Goal: Information Seeking & Learning: Compare options

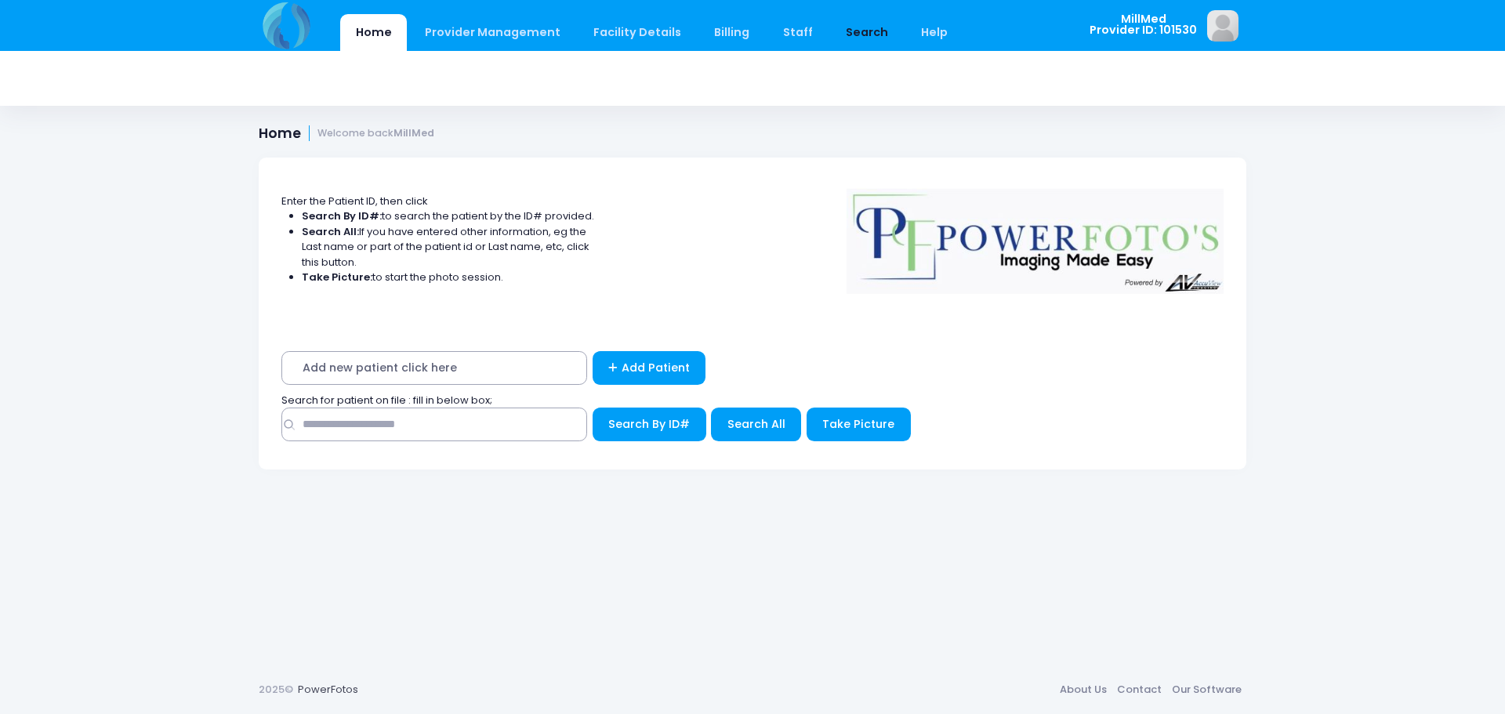
click at [830, 22] on link "Search" at bounding box center [866, 32] width 73 height 37
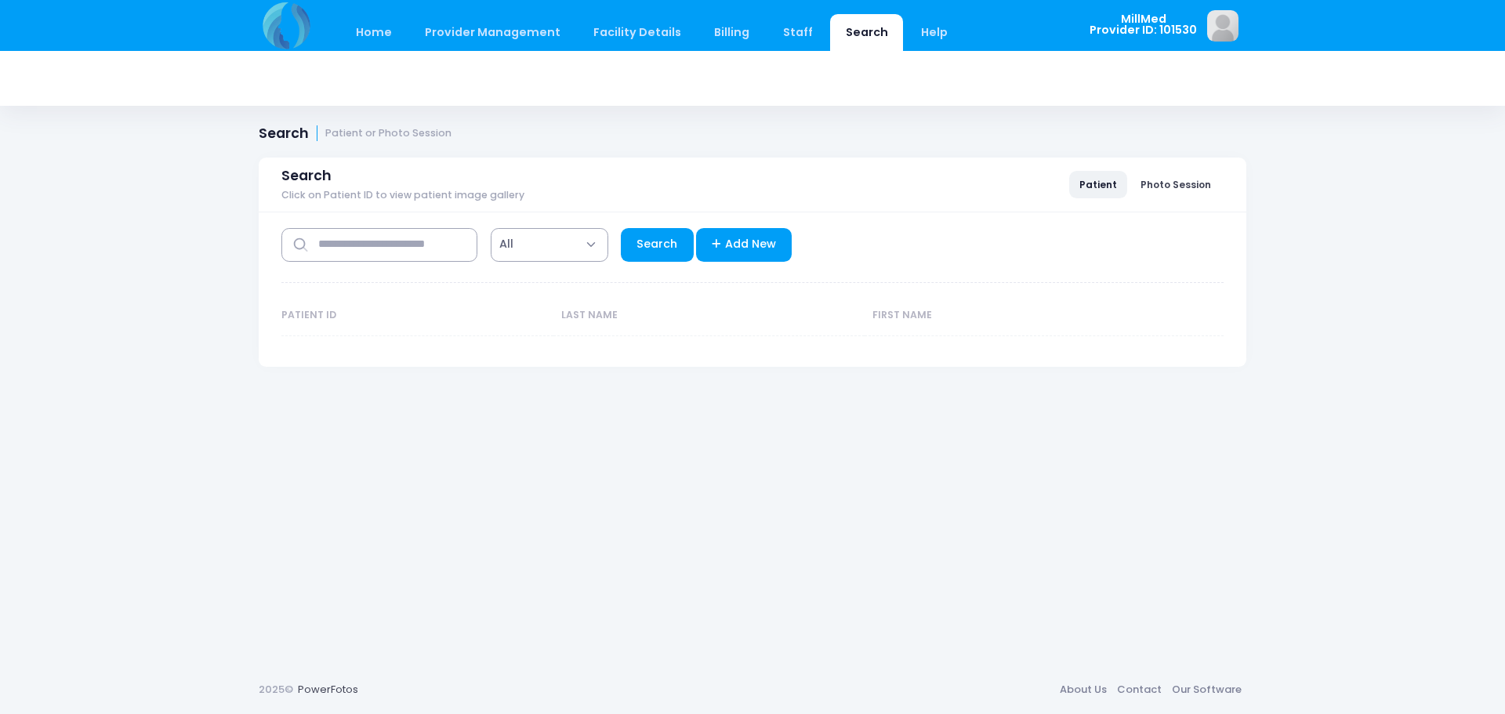
select select "***"
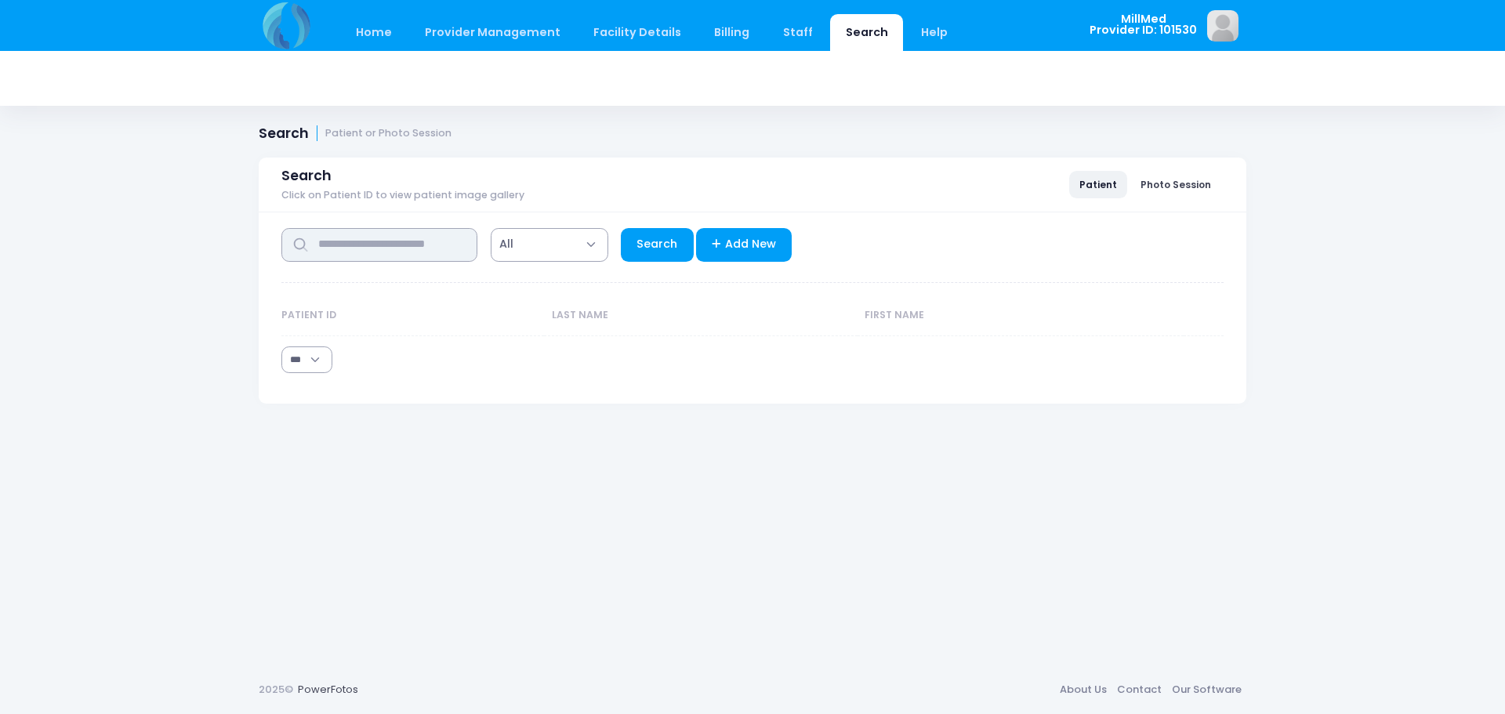
click at [374, 253] on input "text" at bounding box center [379, 245] width 196 height 34
type input "****"
click at [653, 241] on link "Search" at bounding box center [657, 245] width 73 height 34
select select "***"
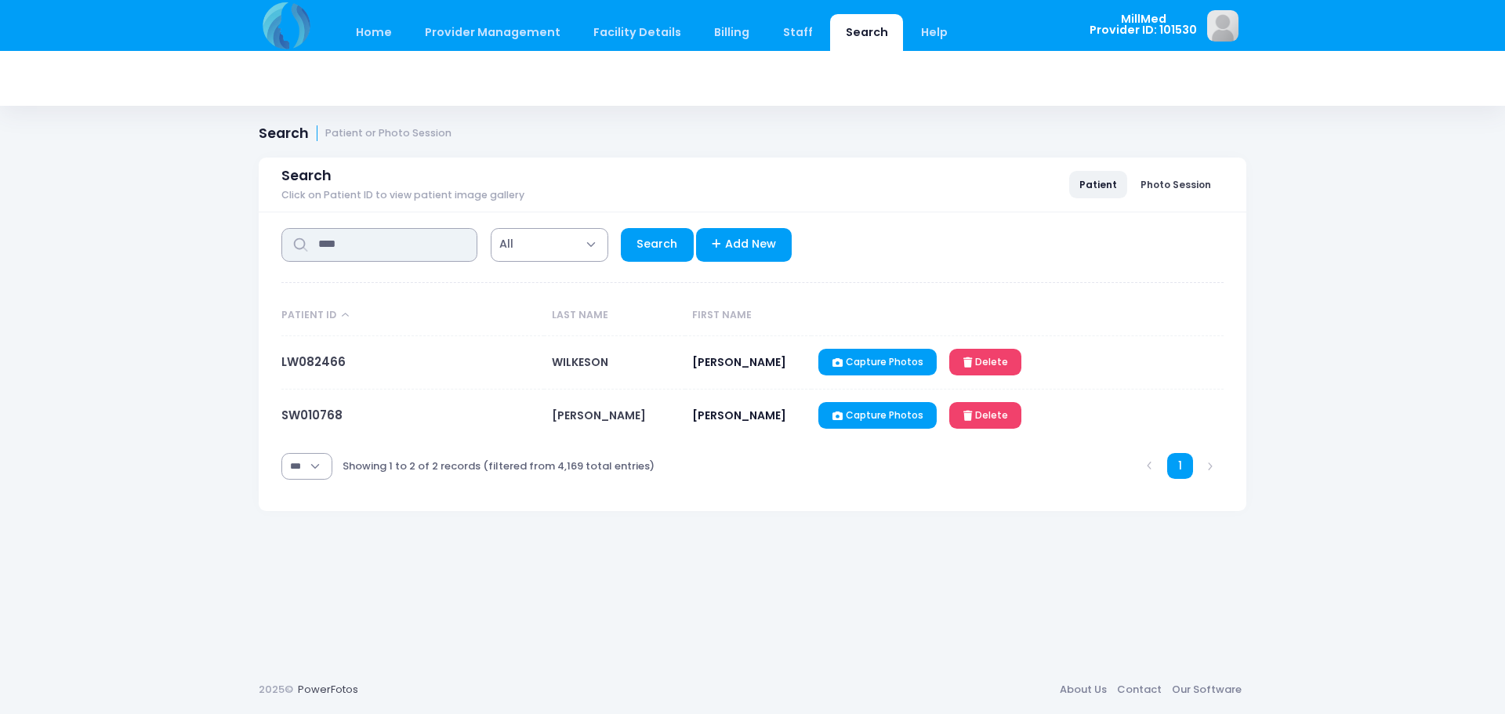
drag, startPoint x: 402, startPoint y: 245, endPoint x: 159, endPoint y: 227, distance: 243.7
click at [159, 227] on div "Home Provider Management Provider Management Add User View Users Billing" at bounding box center [752, 357] width 1505 height 714
type input "*****"
click at [630, 233] on link "Search" at bounding box center [657, 245] width 73 height 34
select select "***"
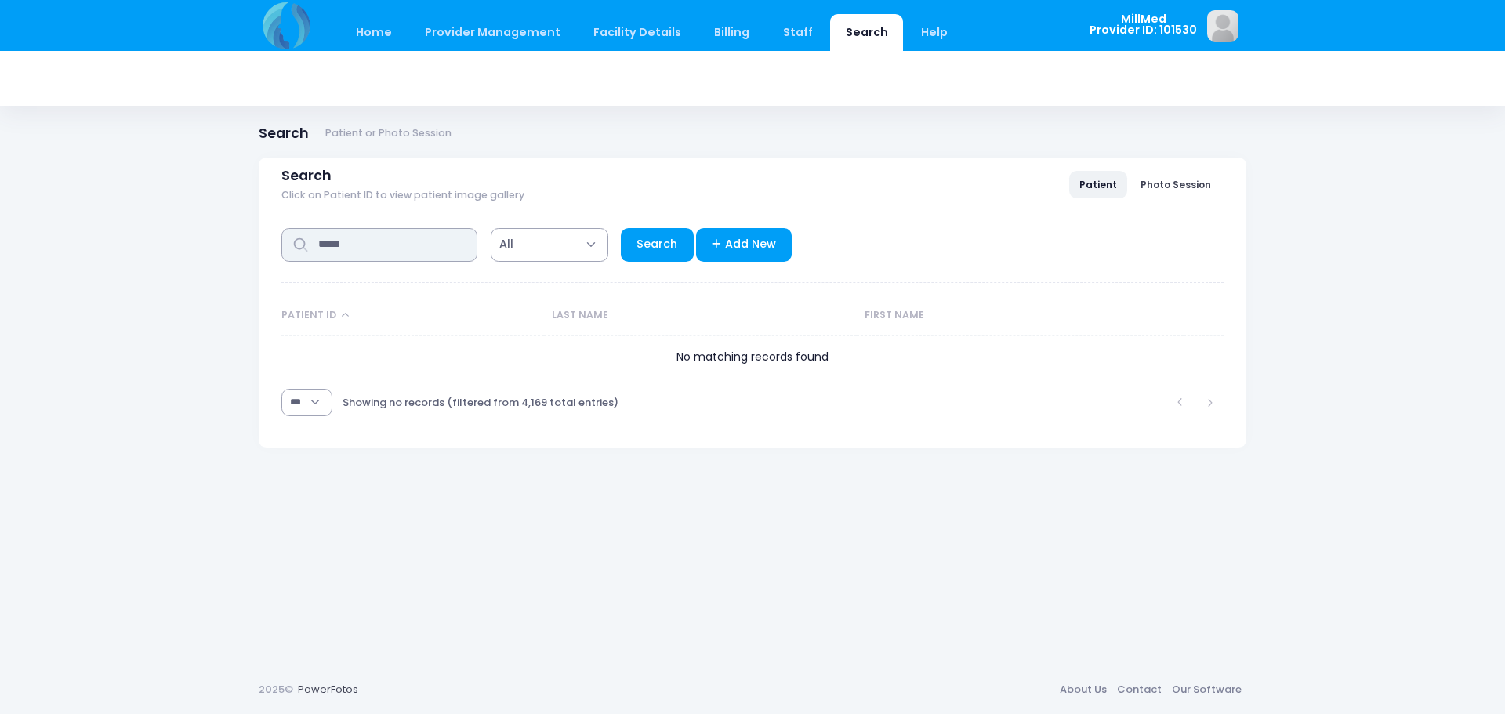
click at [461, 240] on input "*****" at bounding box center [379, 245] width 196 height 34
type input "******"
click at [640, 231] on link "Search" at bounding box center [657, 245] width 73 height 34
select select "***"
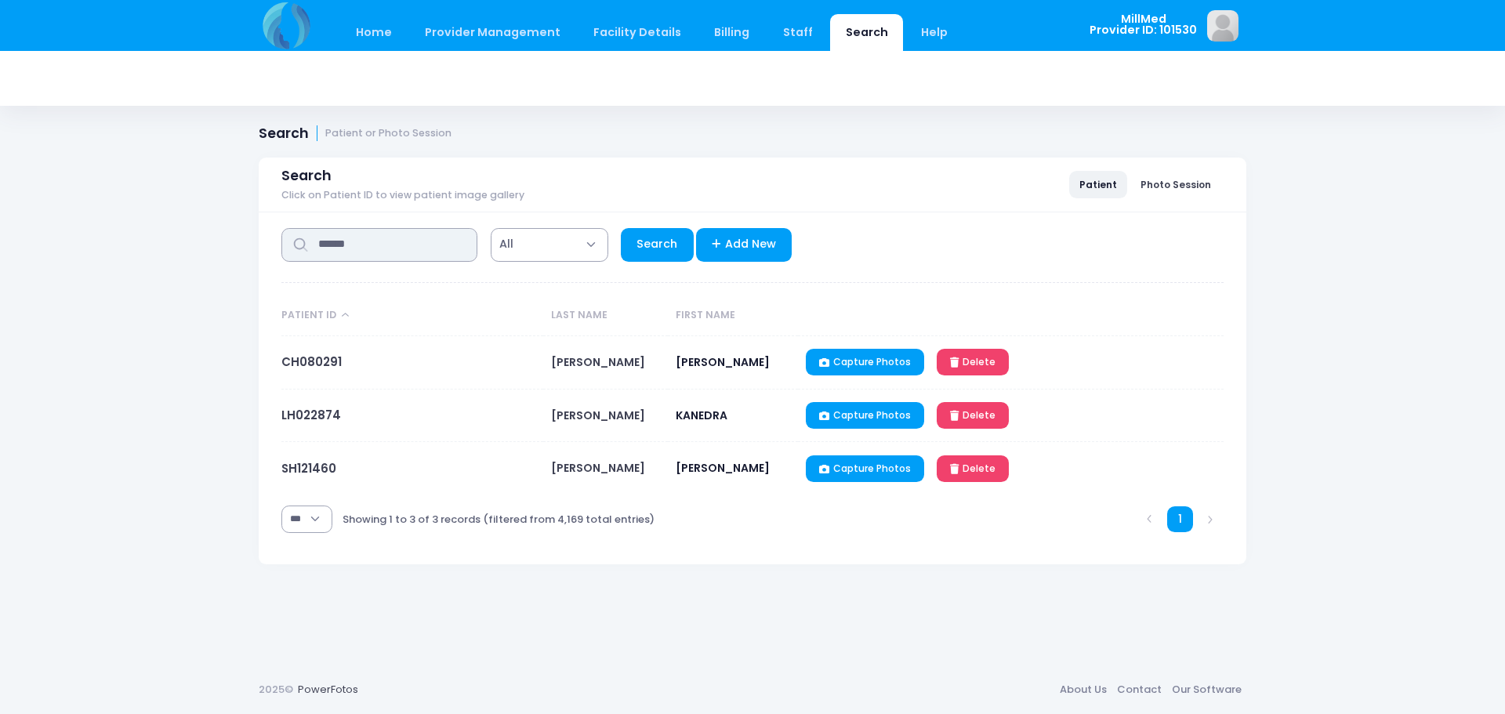
drag, startPoint x: 386, startPoint y: 257, endPoint x: 0, endPoint y: 259, distance: 385.7
click at [0, 259] on div "Home Provider Management Provider Management Add User View Users Billing" at bounding box center [752, 357] width 1505 height 714
type input "*******"
click at [641, 235] on link "Search" at bounding box center [657, 245] width 73 height 34
select select "***"
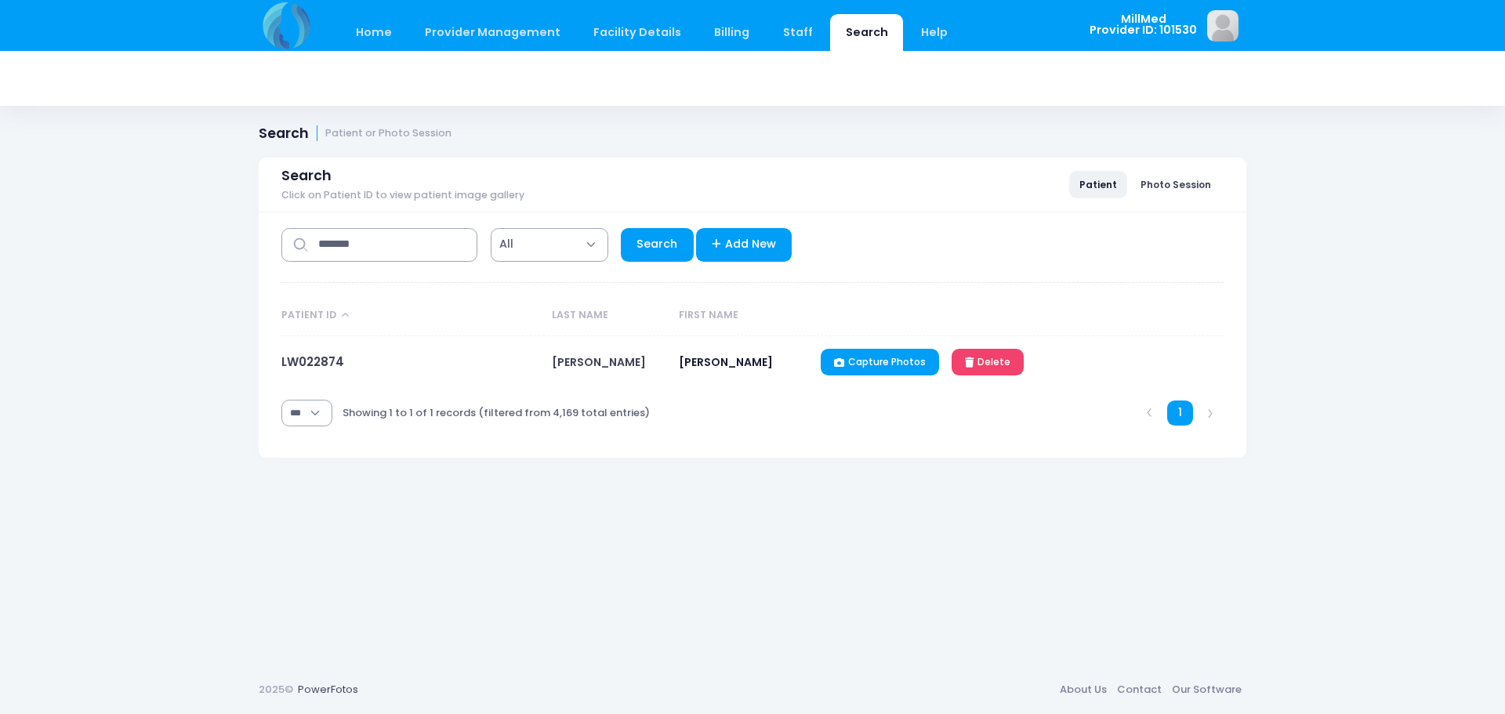
click at [343, 361] on td "LW022874" at bounding box center [412, 362] width 263 height 53
click at [335, 362] on link "LW022874" at bounding box center [312, 362] width 63 height 16
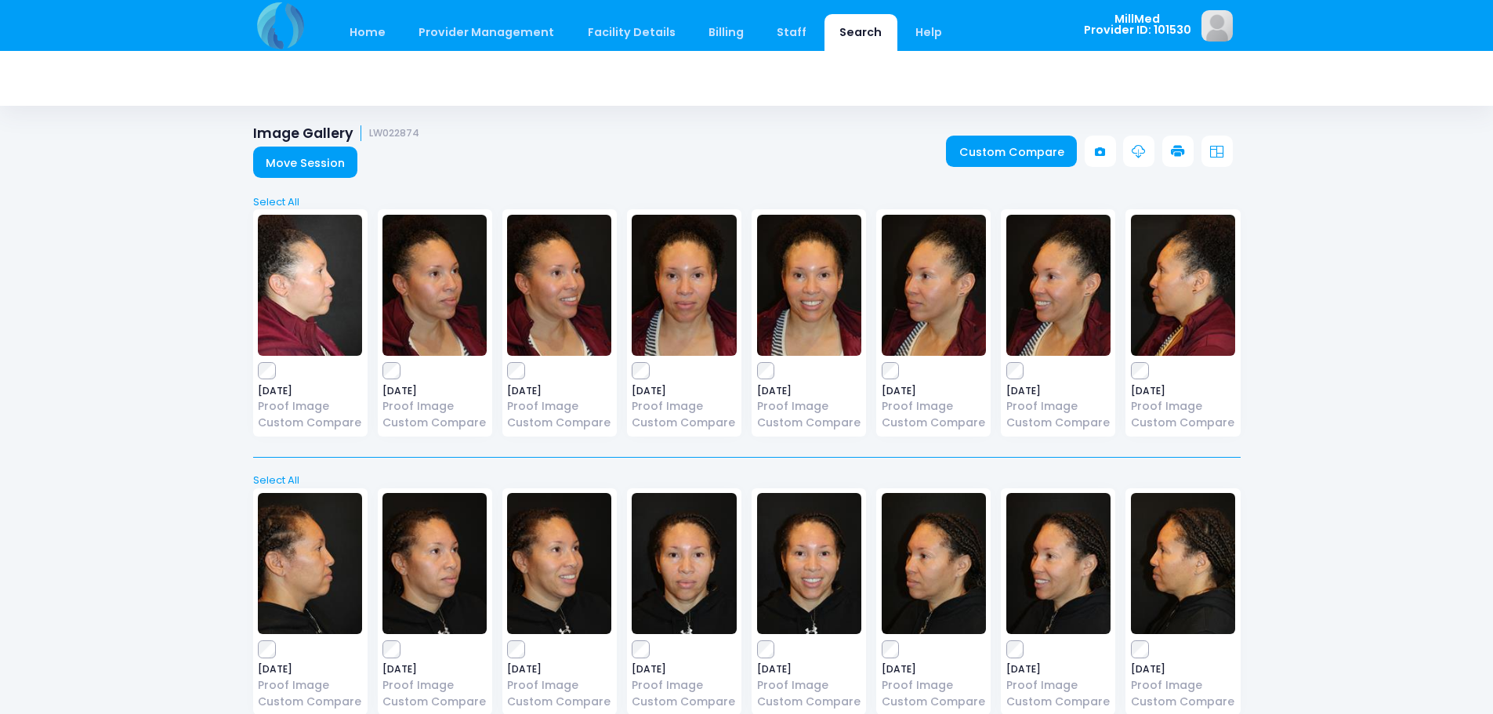
click at [849, 34] on link "Search" at bounding box center [861, 32] width 73 height 37
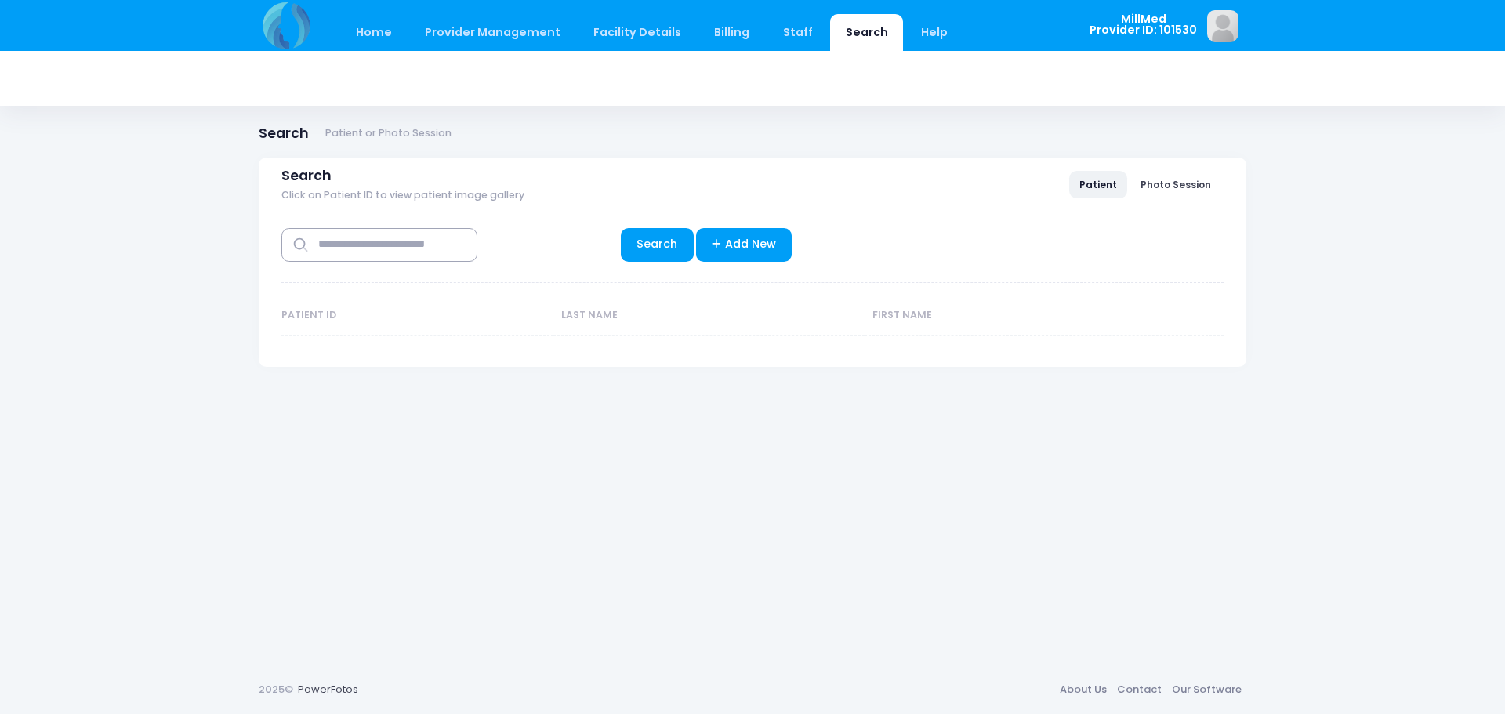
select select "***"
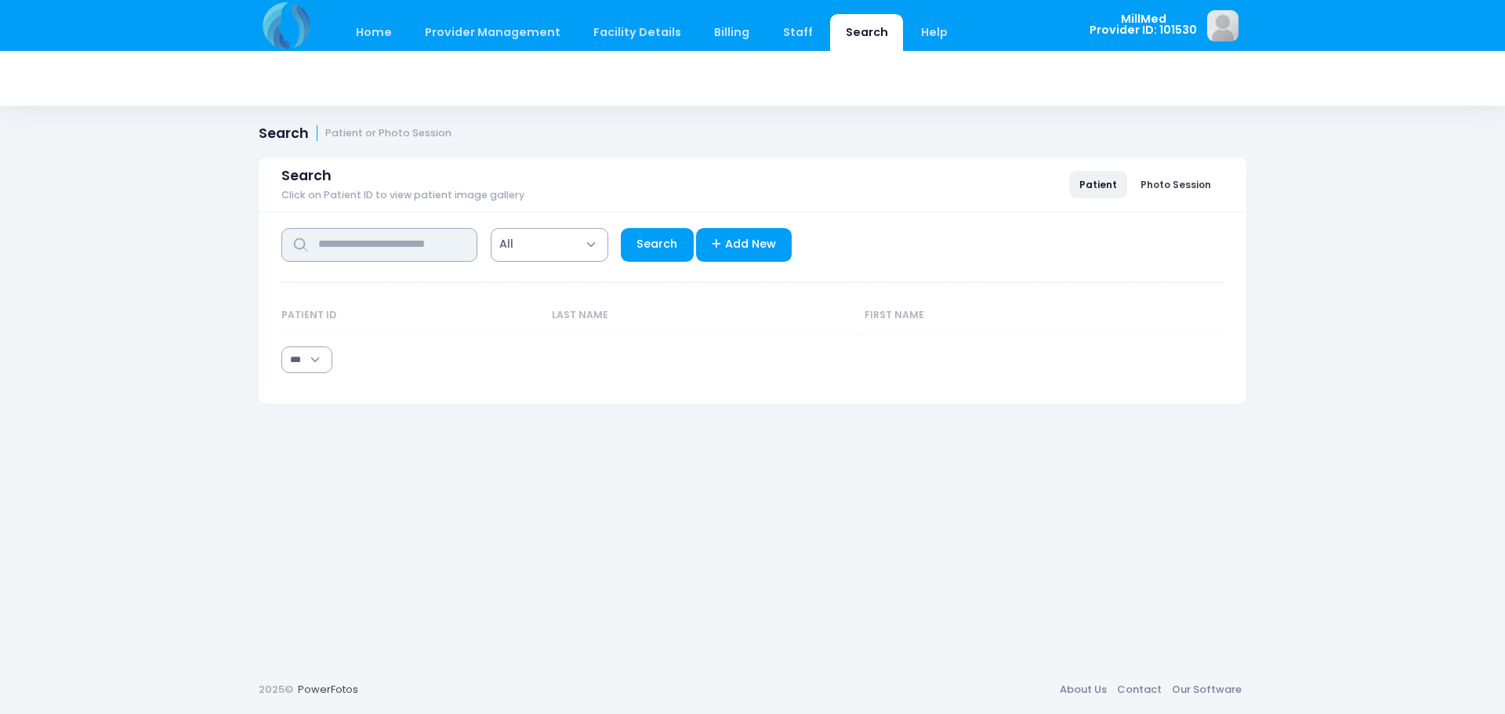
click at [397, 249] on input "text" at bounding box center [379, 245] width 196 height 34
type input "******"
click at [660, 245] on link "Search" at bounding box center [657, 245] width 73 height 34
select select "***"
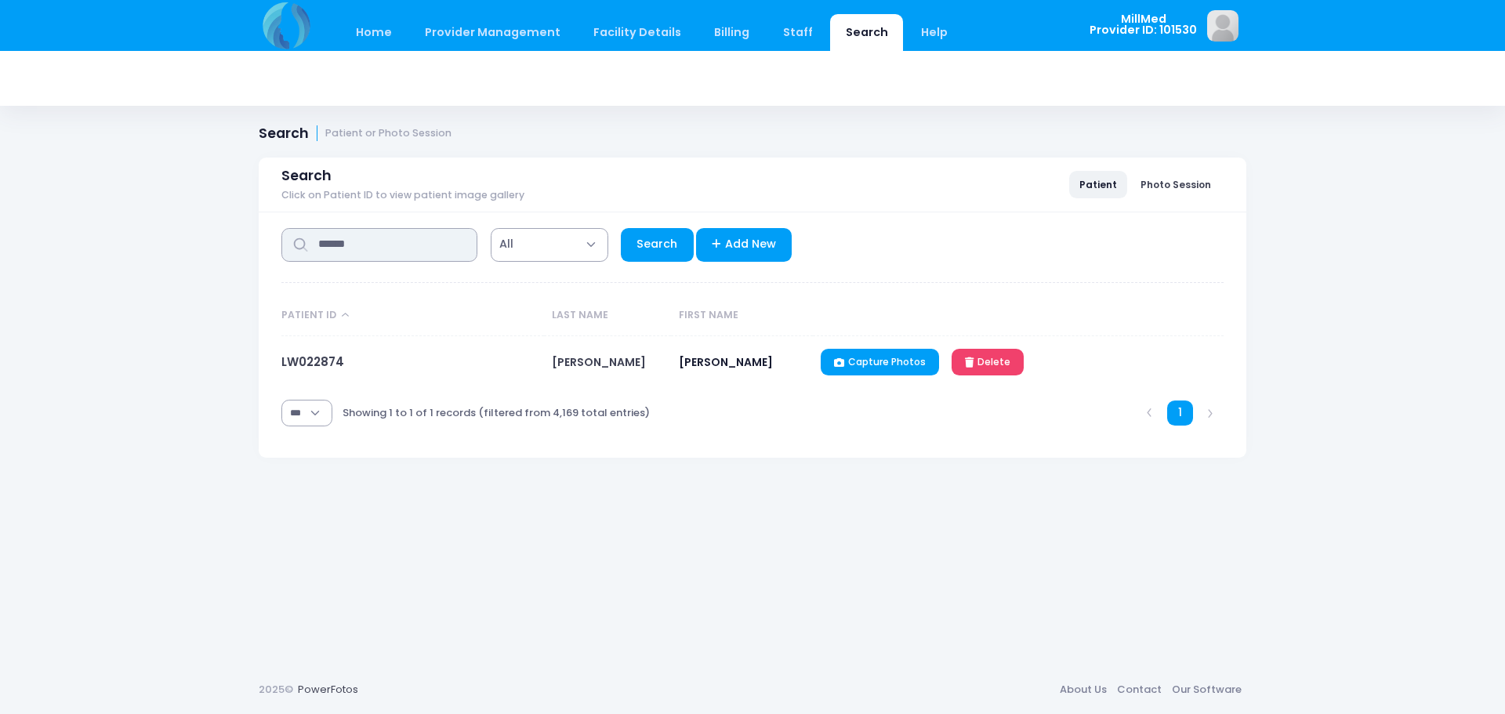
drag, startPoint x: 380, startPoint y: 244, endPoint x: 67, endPoint y: 280, distance: 314.9
click at [67, 280] on div "Home Provider Management Provider Management Add User View Users Billing" at bounding box center [752, 357] width 1505 height 714
type input "******"
click at [641, 238] on link "Search" at bounding box center [657, 245] width 73 height 34
select select "***"
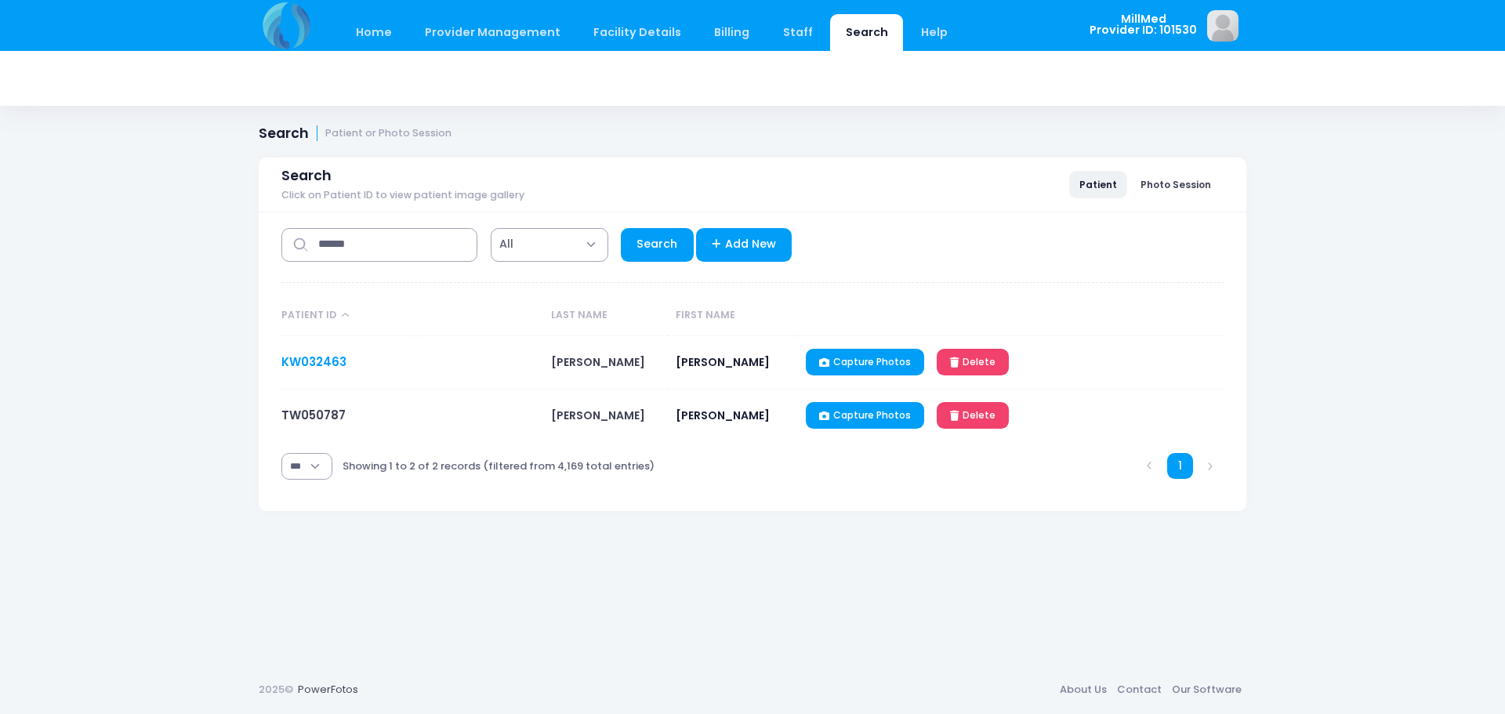
click at [339, 365] on link "KW032463" at bounding box center [313, 362] width 65 height 16
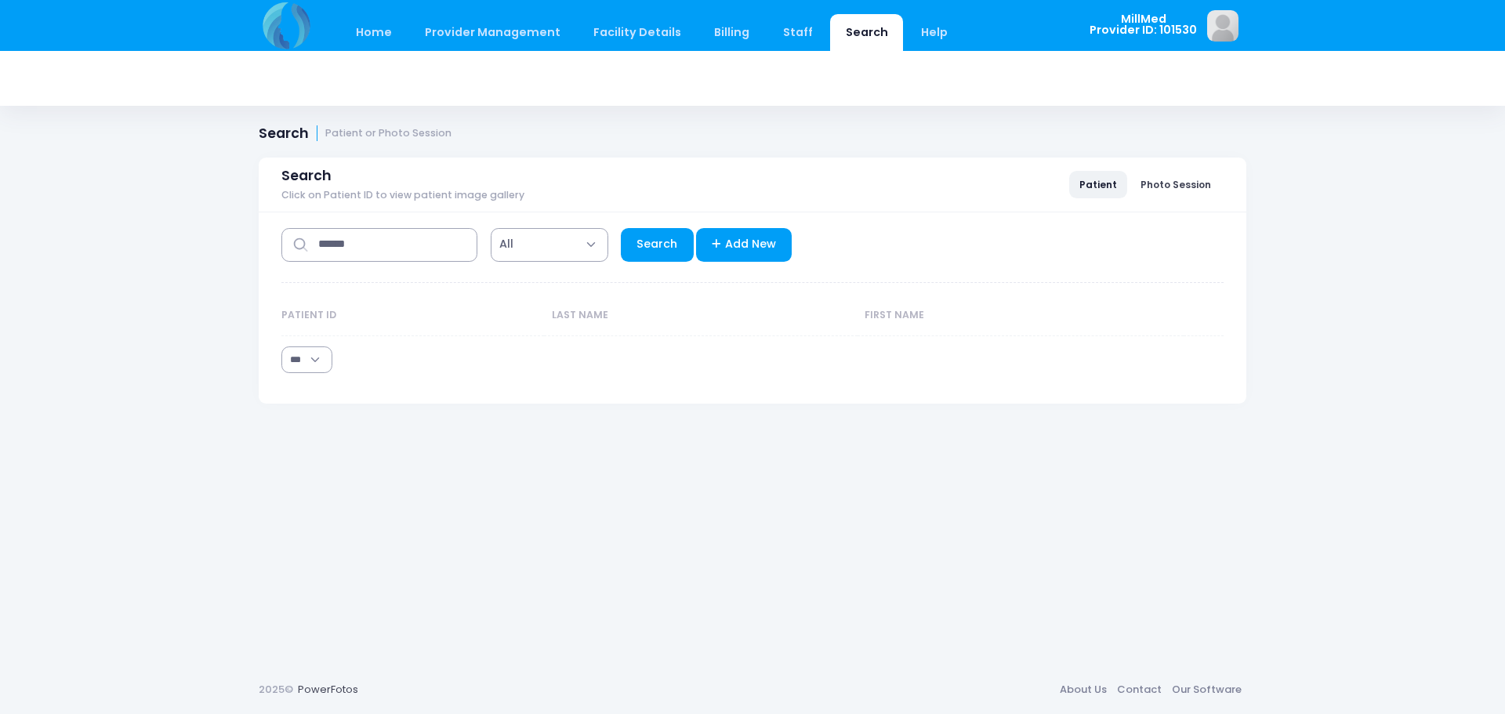
select select "***"
click at [426, 239] on input "******" at bounding box center [379, 245] width 196 height 34
click at [661, 233] on link "Search" at bounding box center [657, 245] width 73 height 34
select select "***"
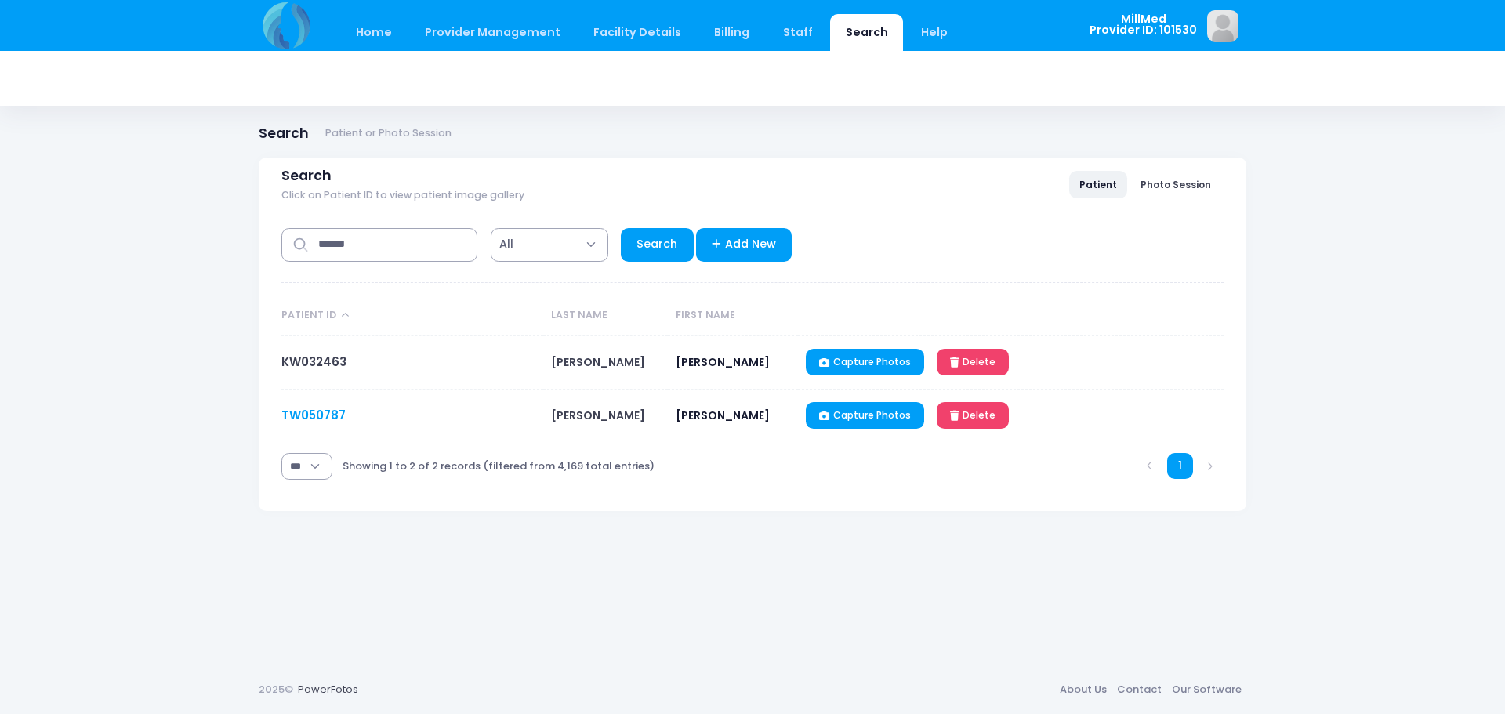
click at [333, 417] on link "TW050787" at bounding box center [313, 415] width 64 height 16
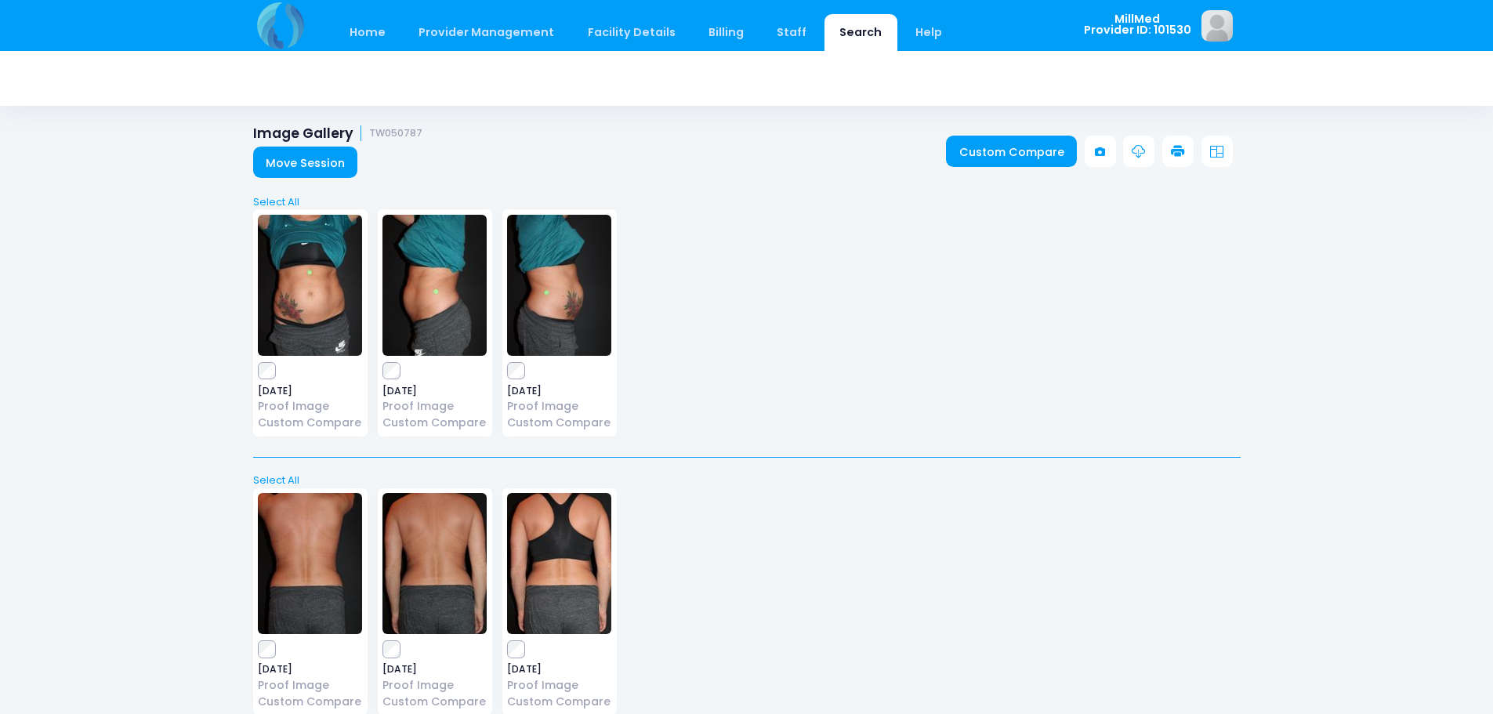
scroll to position [314, 0]
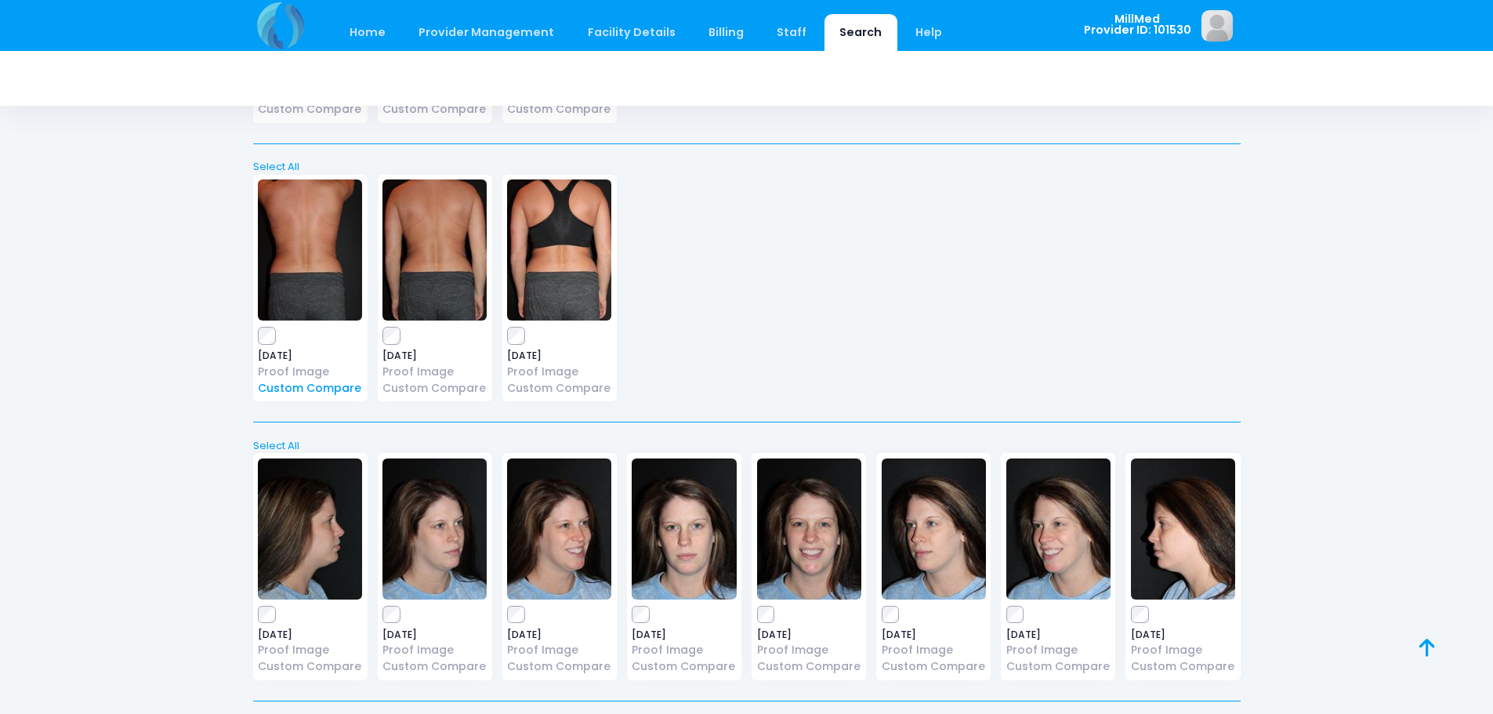
click at [322, 386] on link "Custom Compare" at bounding box center [310, 388] width 104 height 16
click at [339, 390] on link "Custom Compare" at bounding box center [310, 388] width 104 height 16
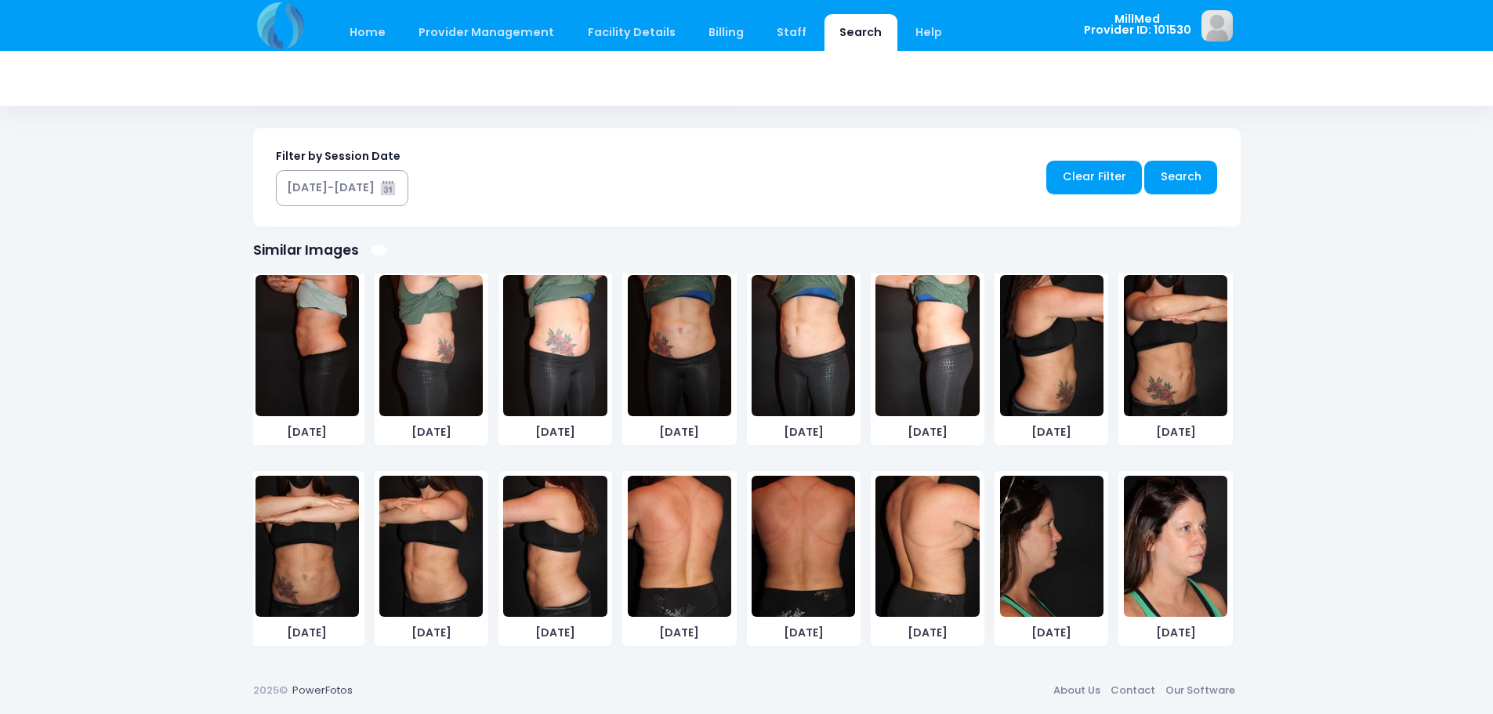
scroll to position [2277, 0]
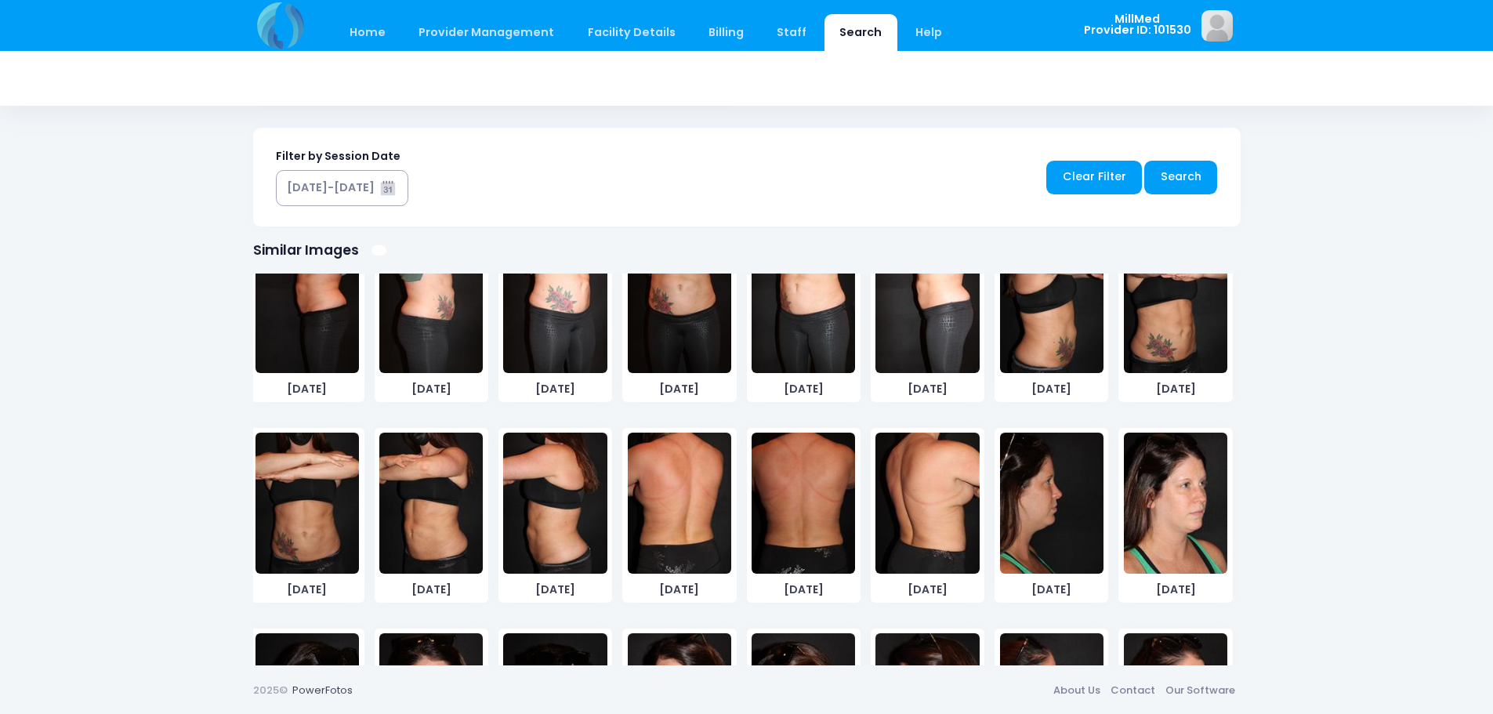
click at [808, 461] on img at bounding box center [803, 503] width 103 height 141
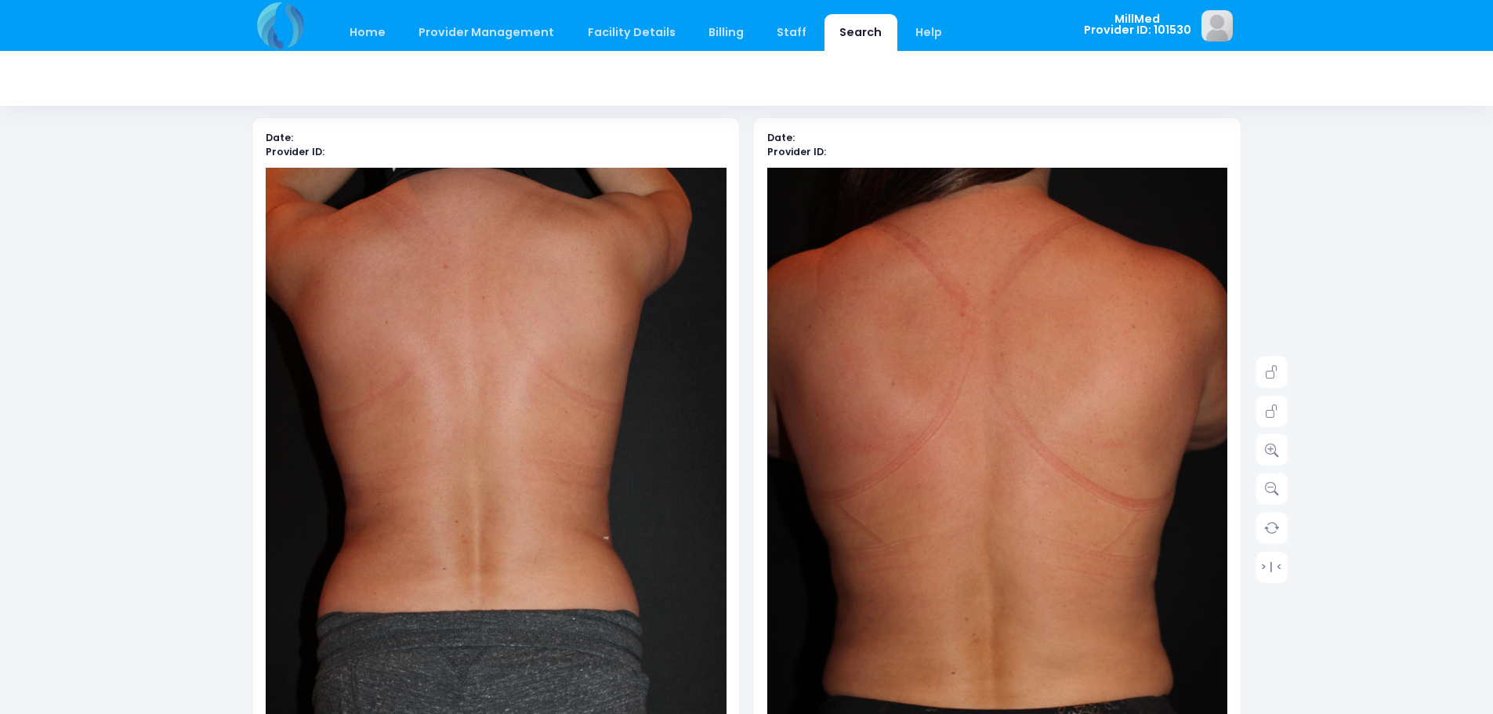
scroll to position [71, 0]
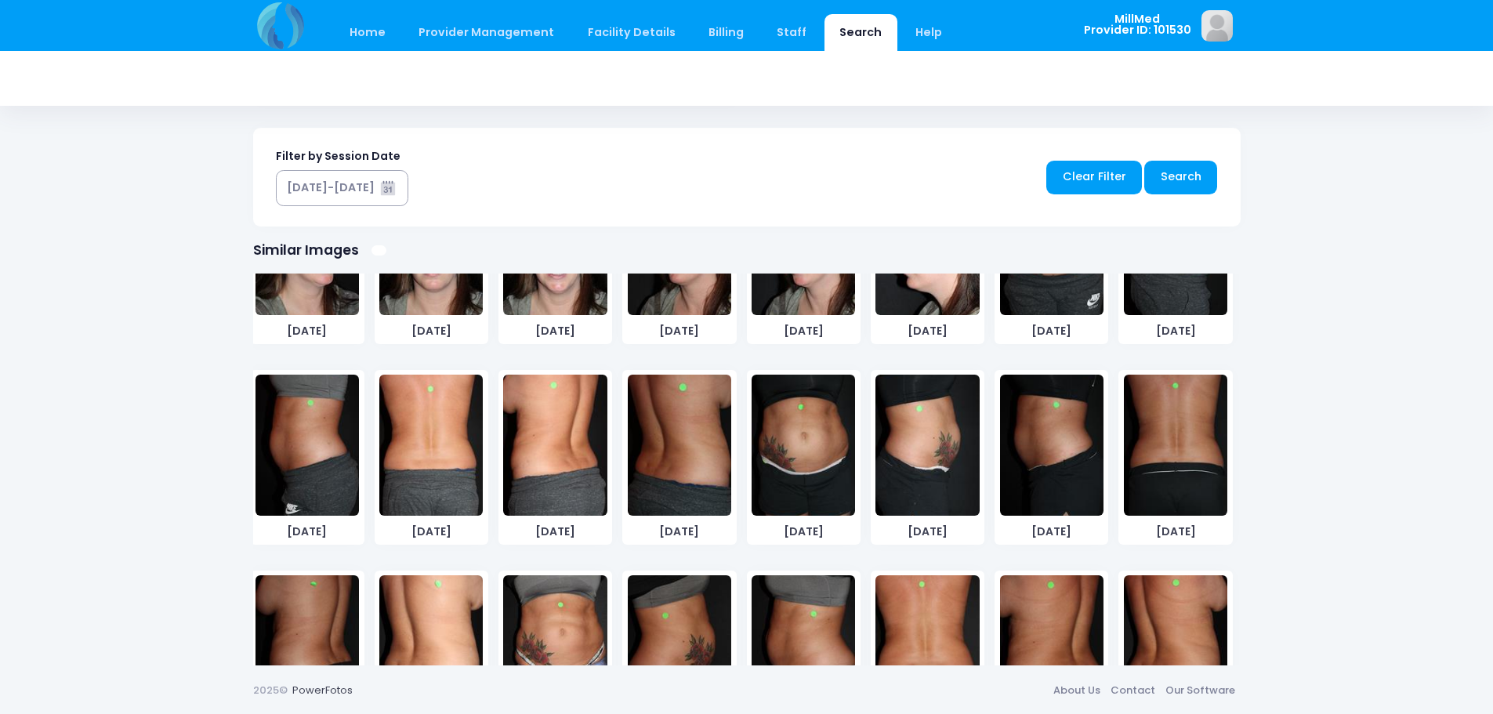
scroll to position [627, 0]
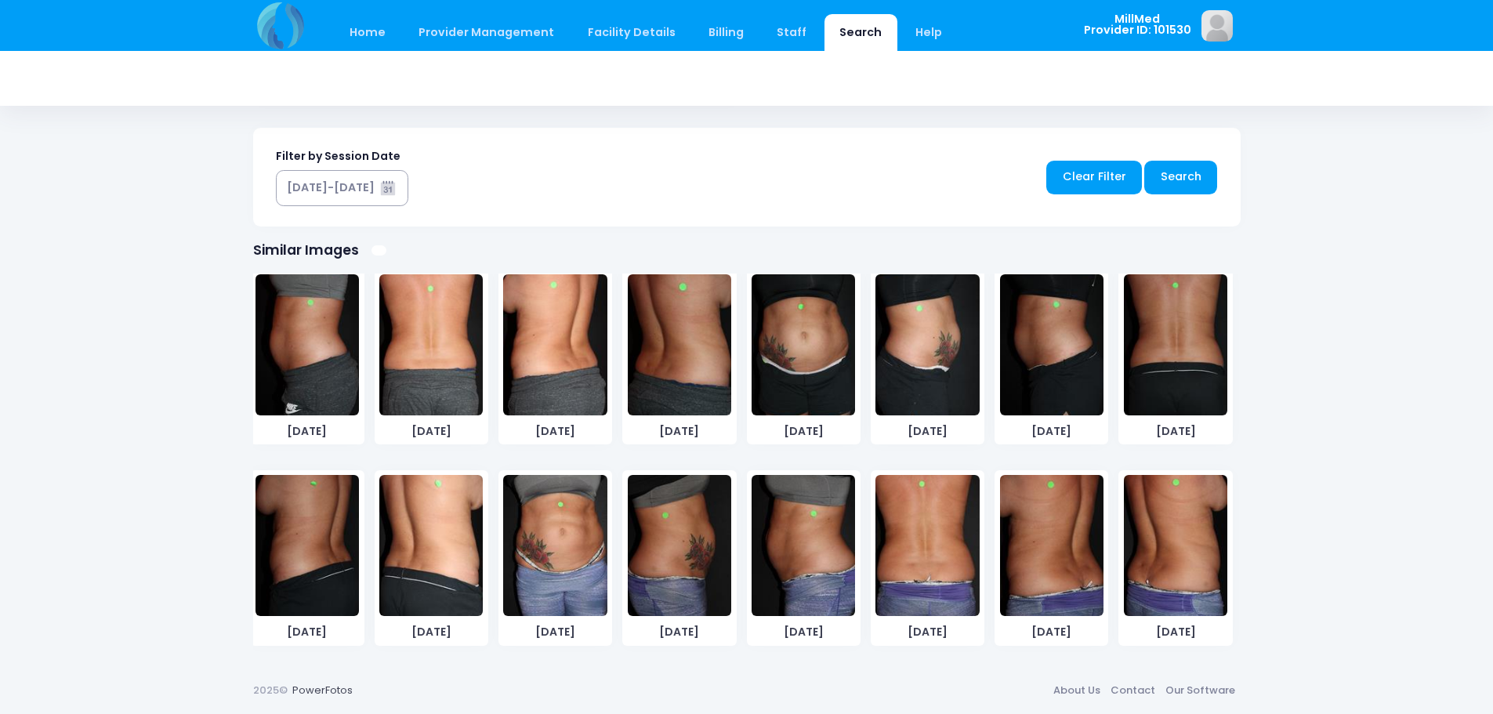
click at [413, 350] on img at bounding box center [430, 344] width 103 height 141
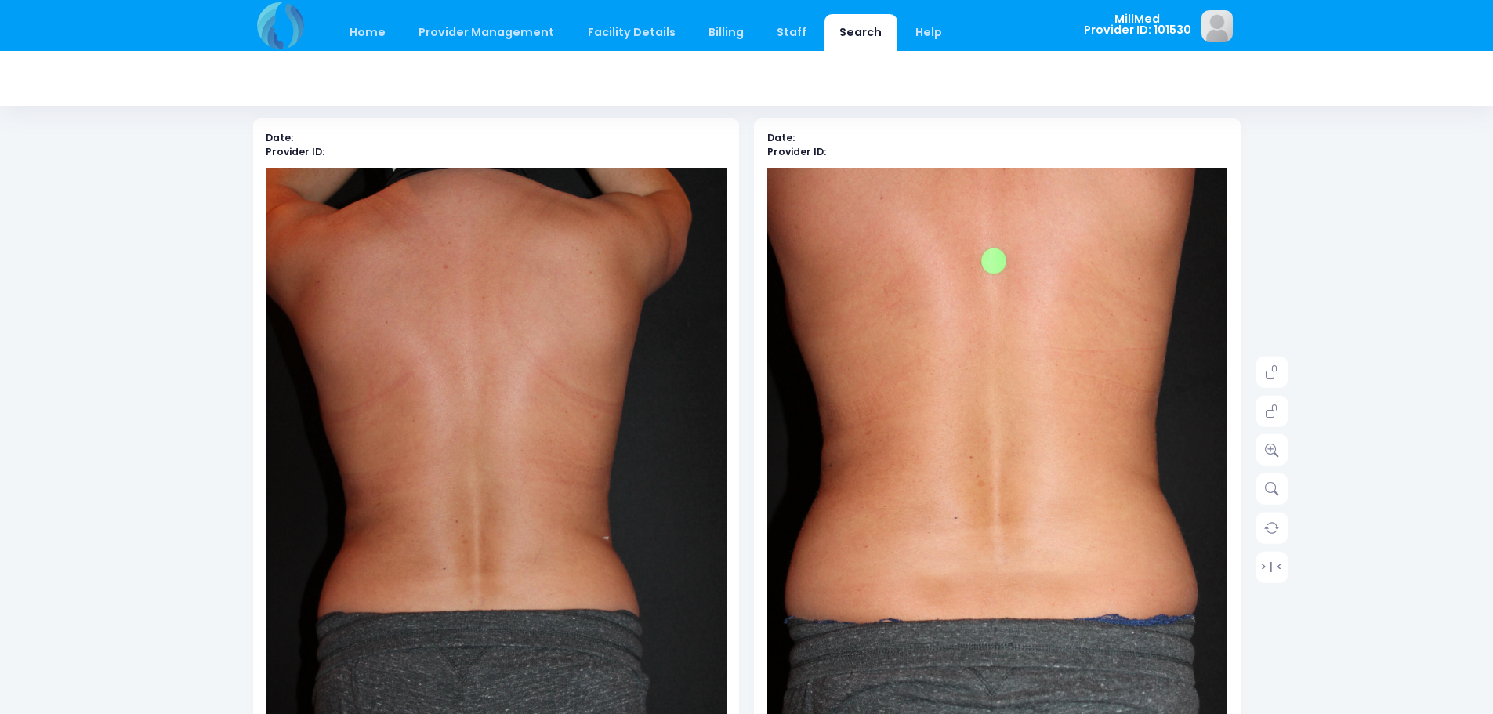
scroll to position [71, 0]
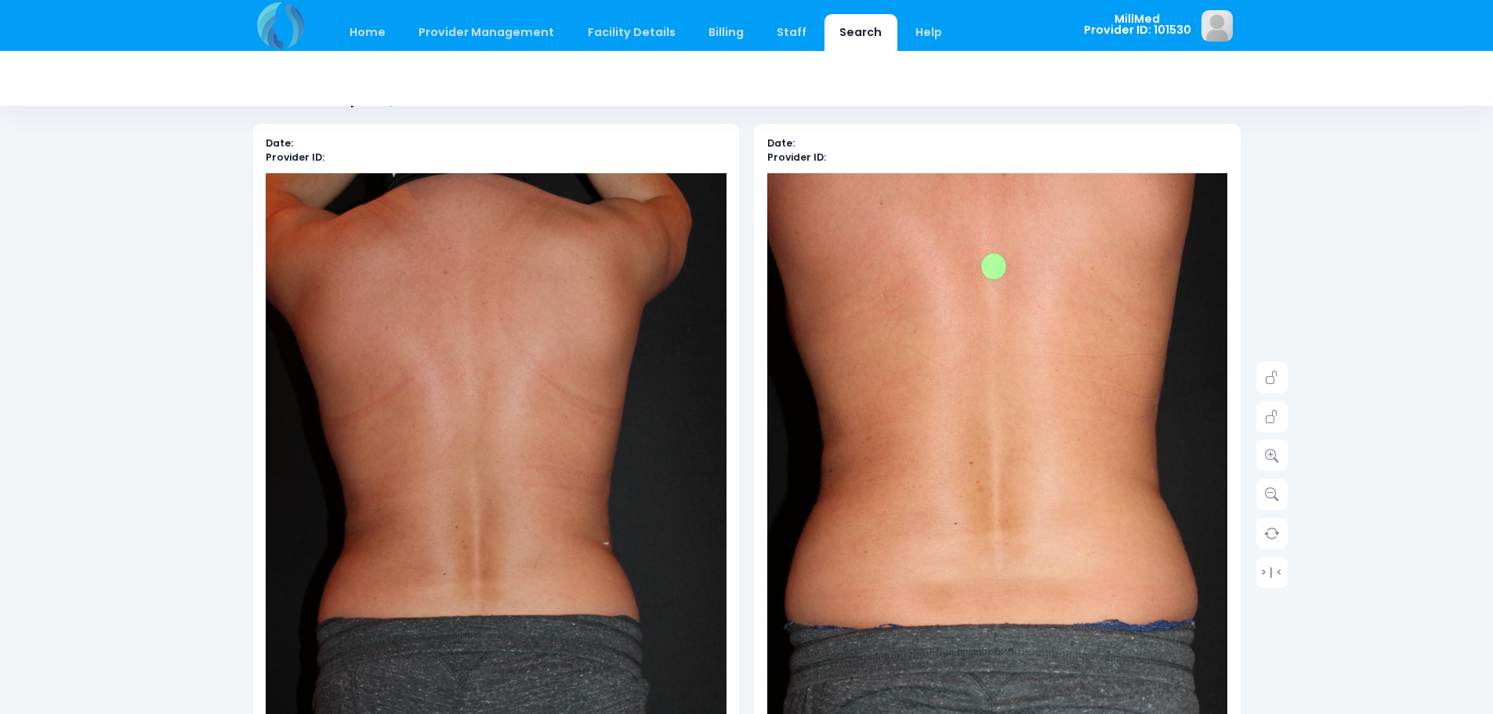
click at [601, 391] on img at bounding box center [496, 518] width 461 height 691
click at [1276, 458] on icon at bounding box center [1272, 455] width 14 height 14
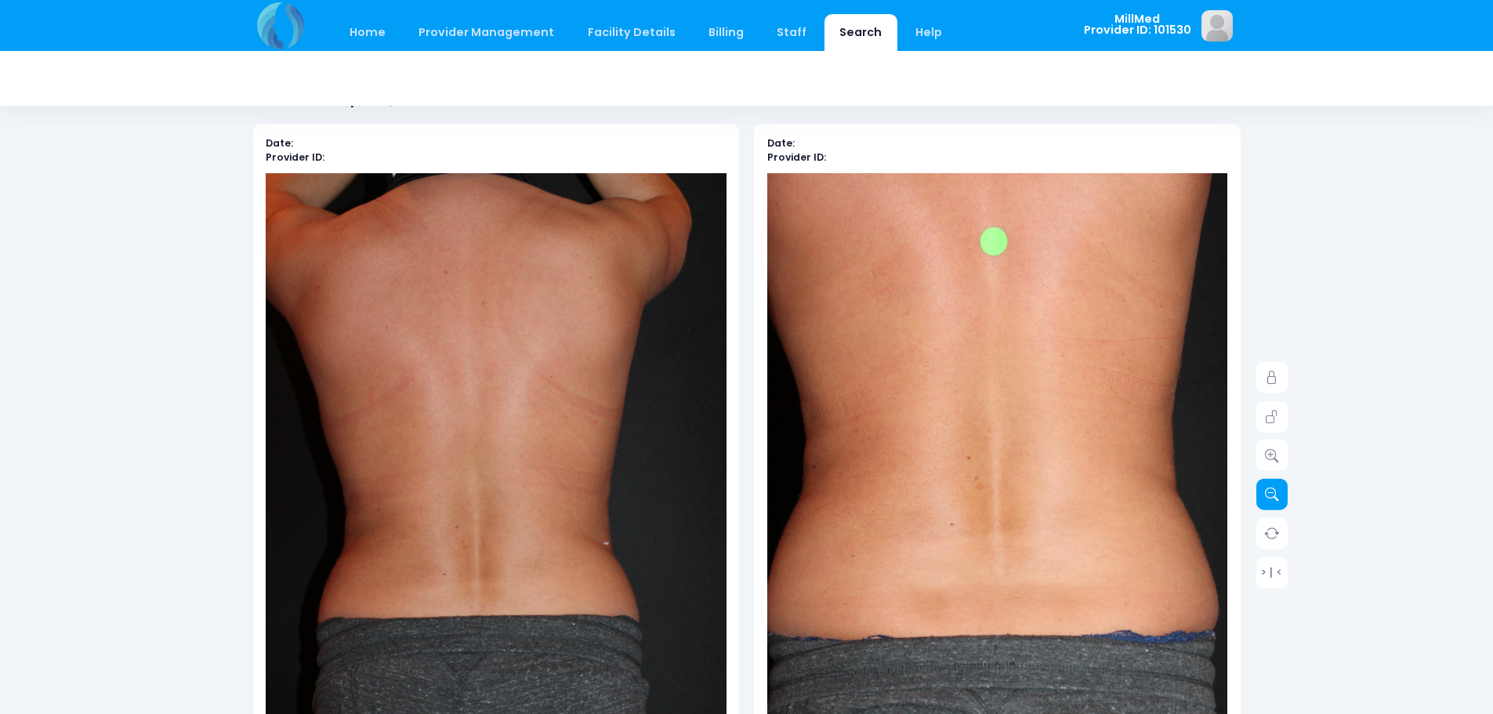
click at [1275, 495] on icon at bounding box center [1272, 495] width 14 height 14
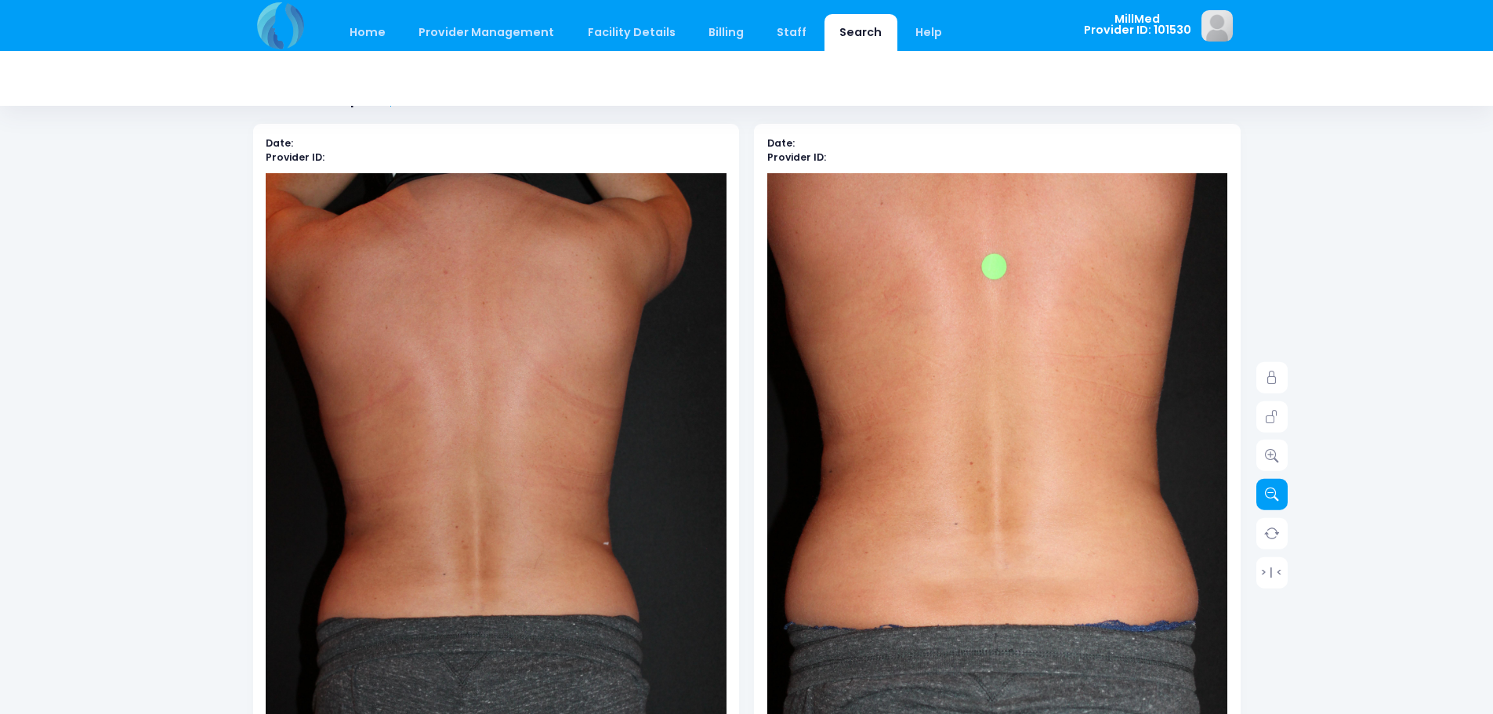
click at [1275, 495] on icon at bounding box center [1272, 495] width 14 height 14
click at [590, 403] on img at bounding box center [496, 518] width 461 height 691
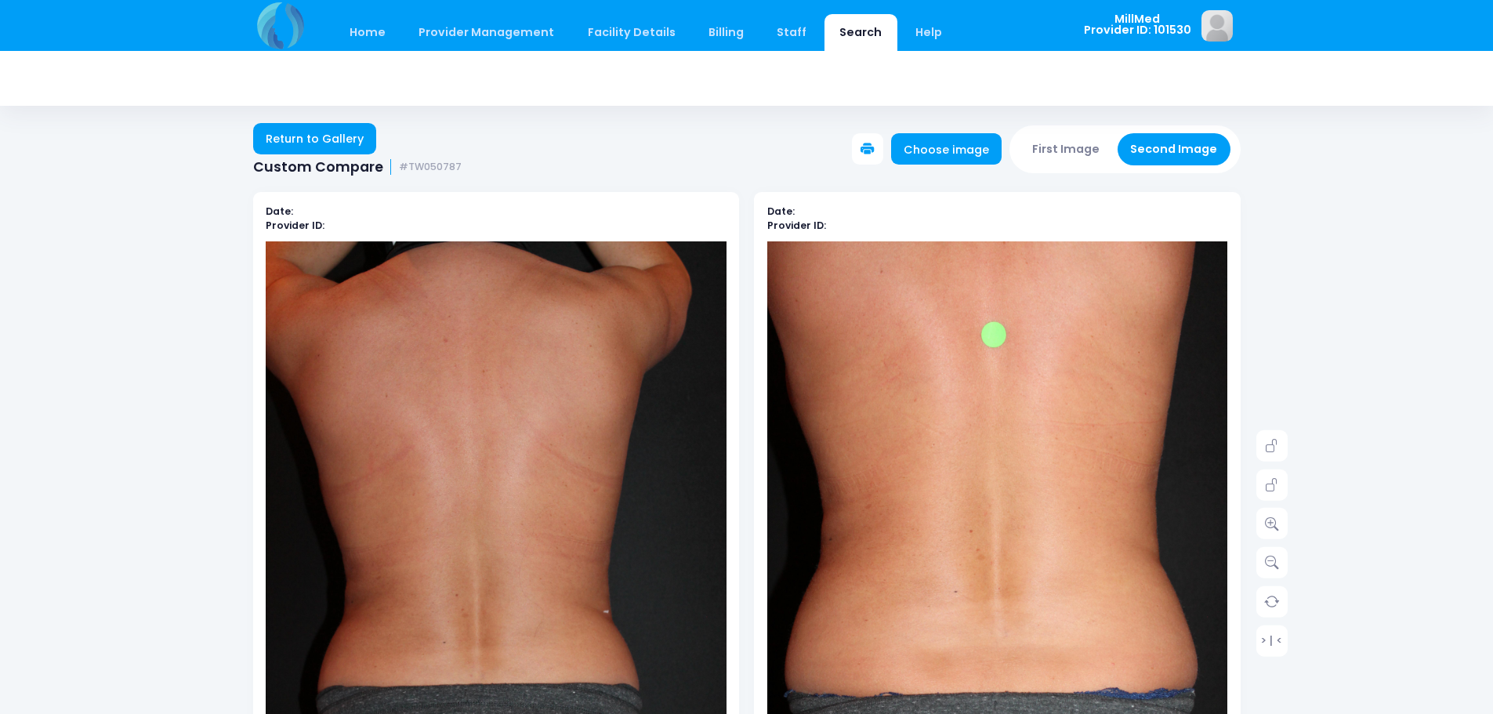
scroll to position [0, 0]
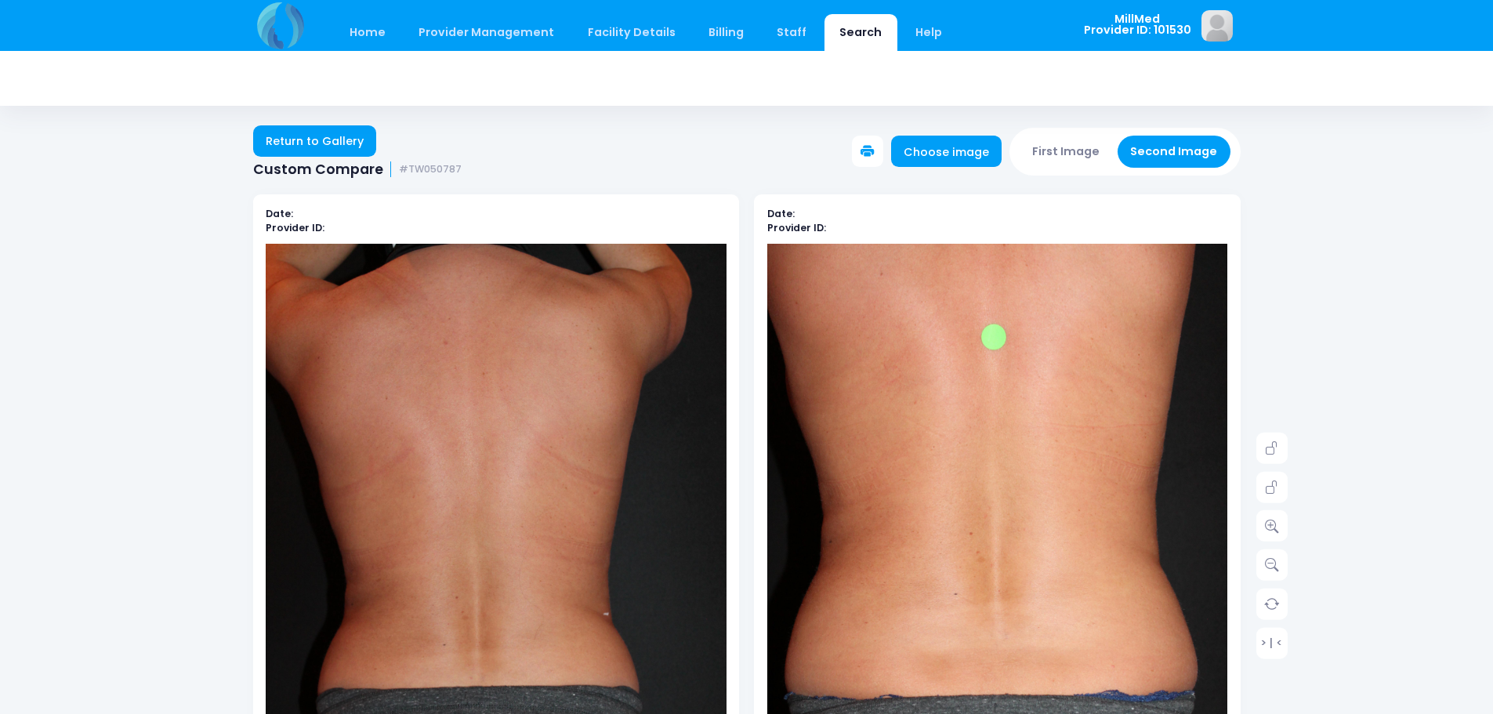
click at [413, 374] on img at bounding box center [496, 589] width 461 height 691
drag, startPoint x: 1049, startPoint y: 147, endPoint x: 1345, endPoint y: 310, distance: 338.6
click at [1051, 150] on button "First Image" at bounding box center [1066, 152] width 93 height 32
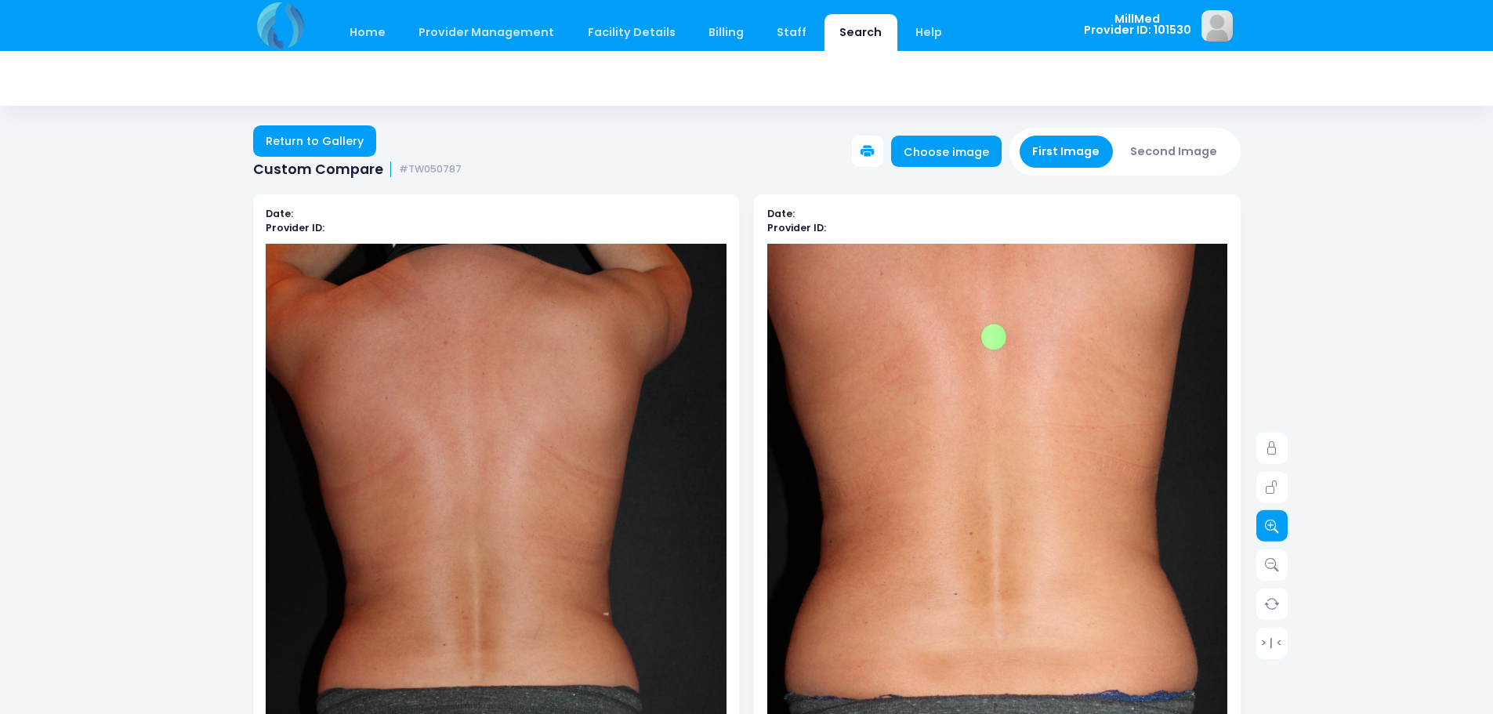
click at [1275, 529] on icon at bounding box center [1272, 526] width 14 height 14
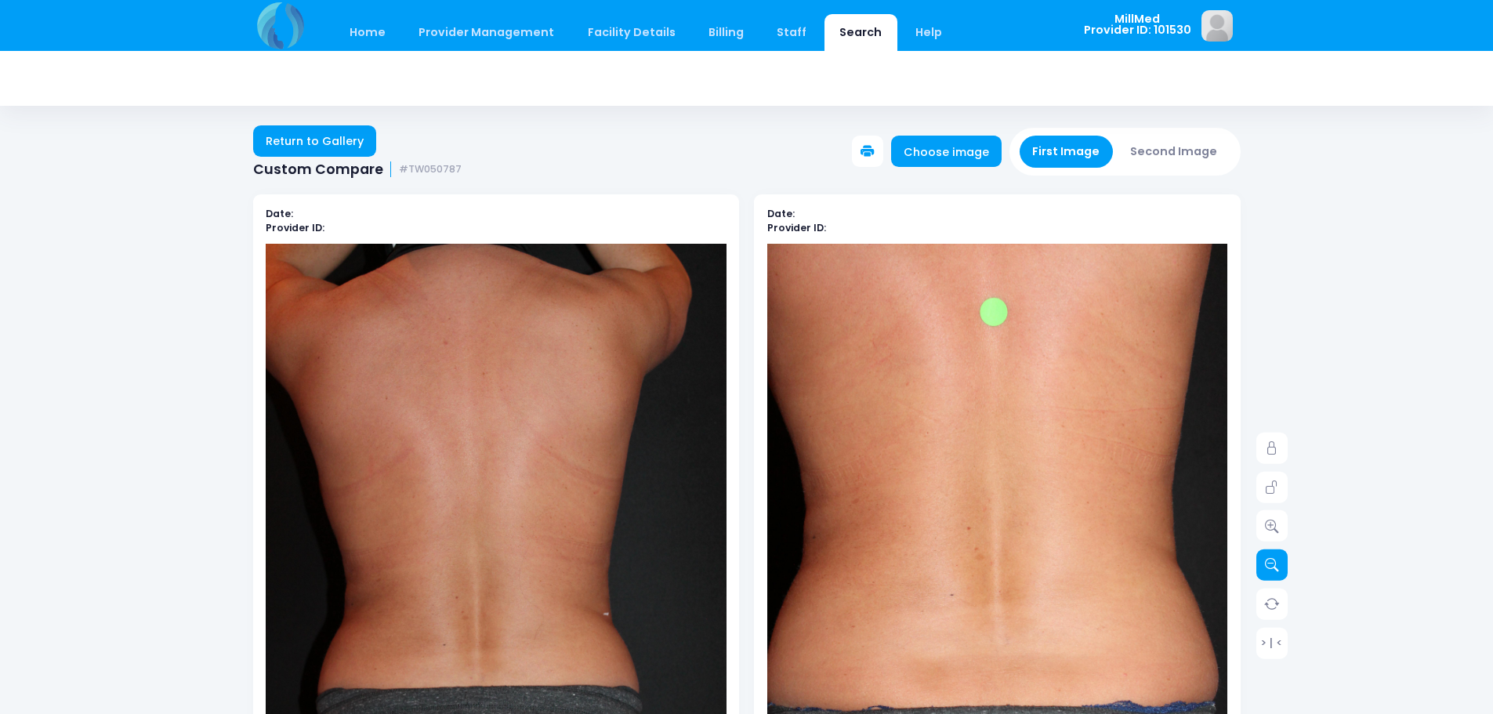
click at [1272, 564] on icon at bounding box center [1272, 565] width 14 height 14
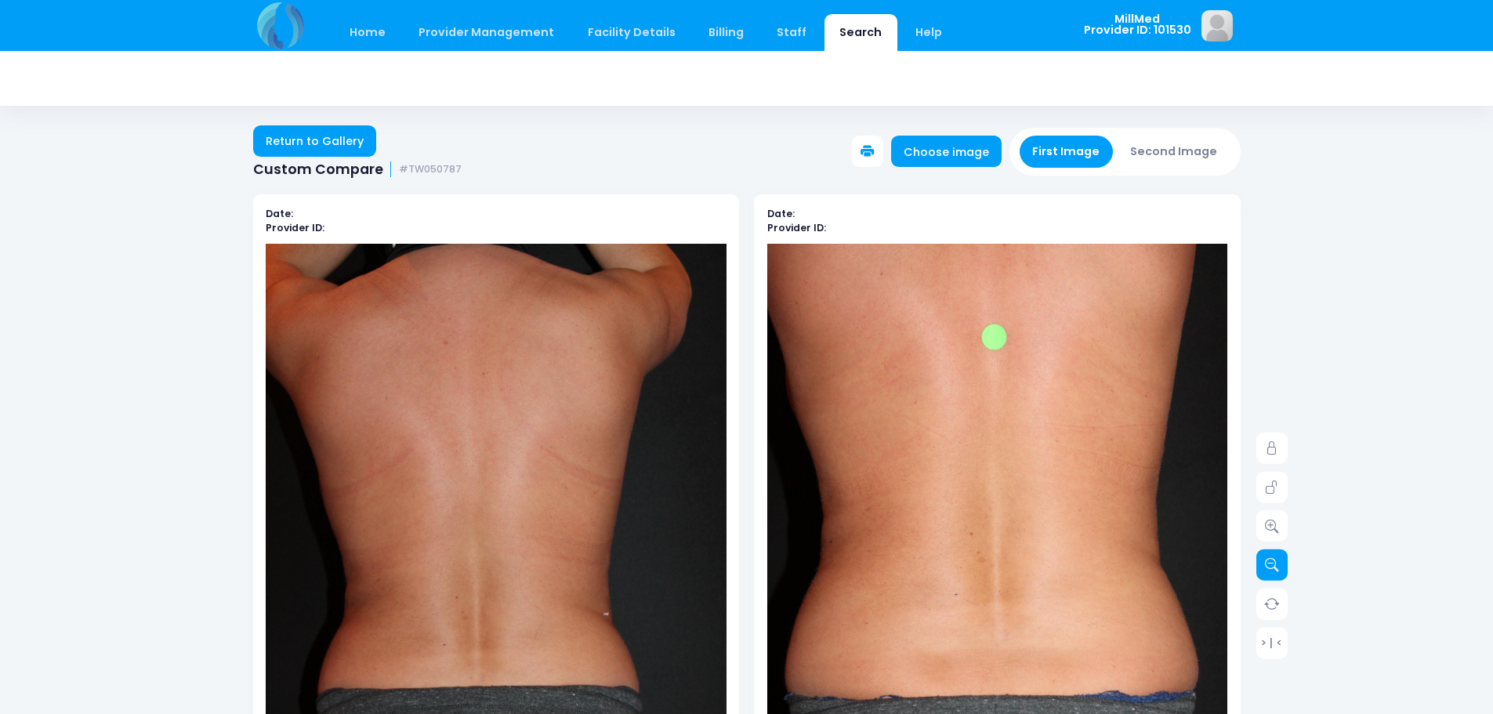
click at [1272, 564] on icon at bounding box center [1272, 565] width 14 height 14
click at [1159, 149] on button "Second Image" at bounding box center [1174, 152] width 113 height 32
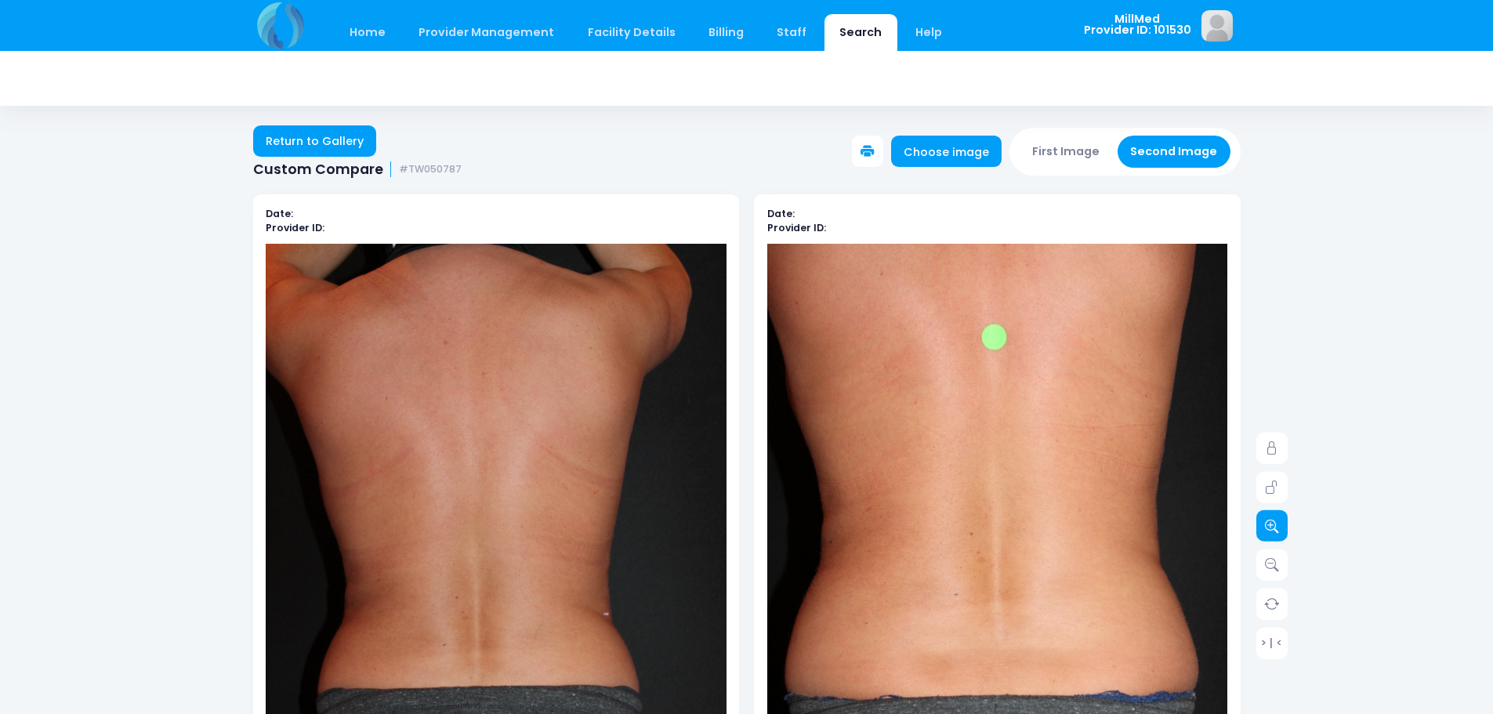
click at [1273, 528] on icon at bounding box center [1272, 526] width 14 height 14
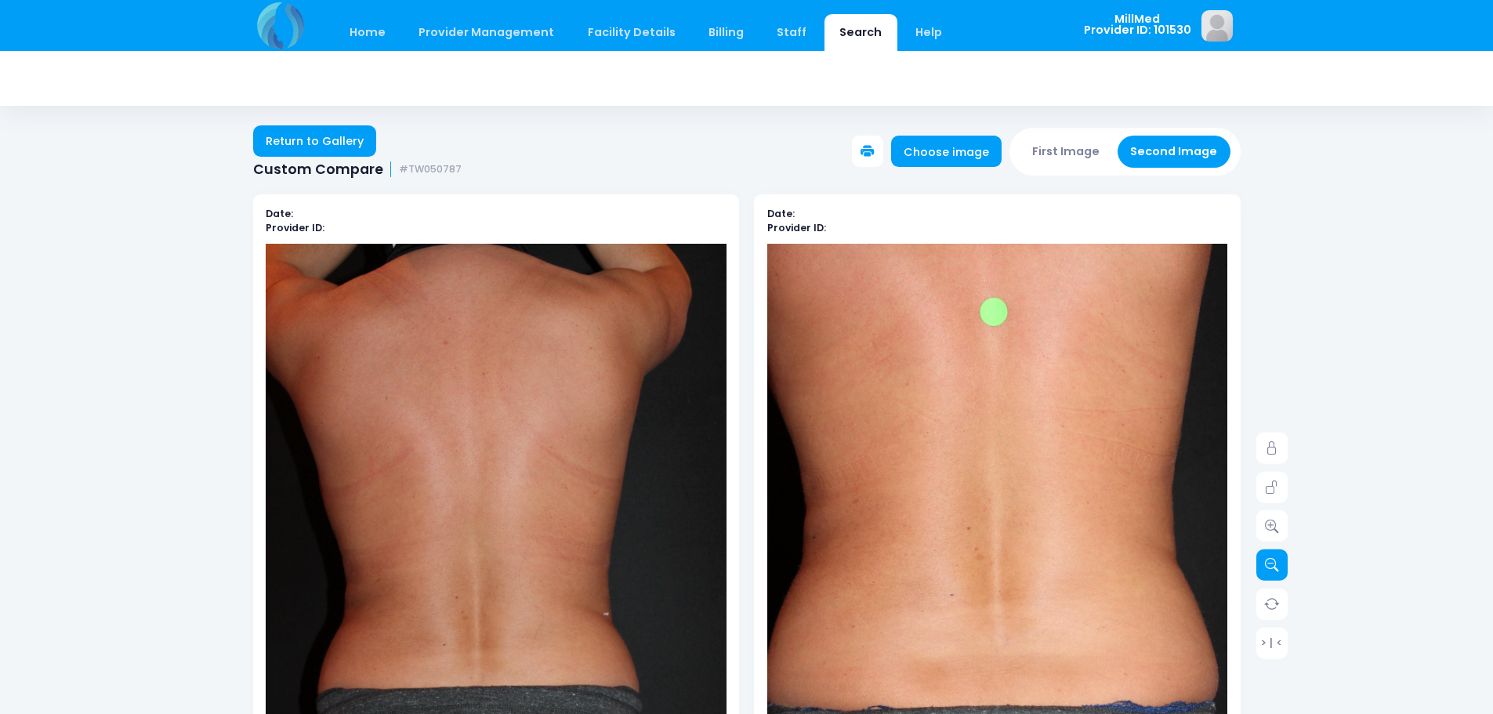
click at [1273, 575] on link at bounding box center [1272, 565] width 31 height 31
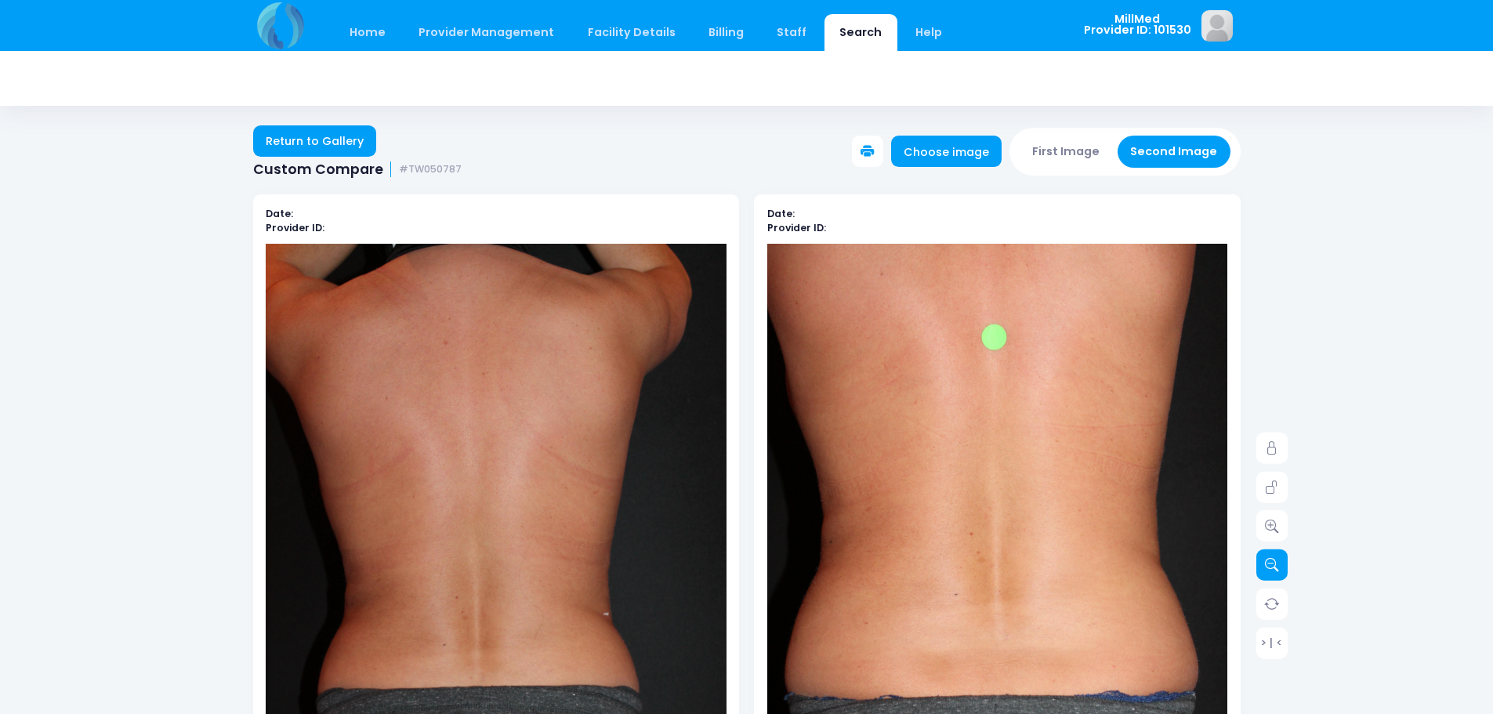
click at [1273, 575] on link at bounding box center [1272, 565] width 31 height 31
click at [1067, 138] on button "First Image" at bounding box center [1066, 152] width 93 height 32
click at [586, 440] on img at bounding box center [496, 589] width 461 height 691
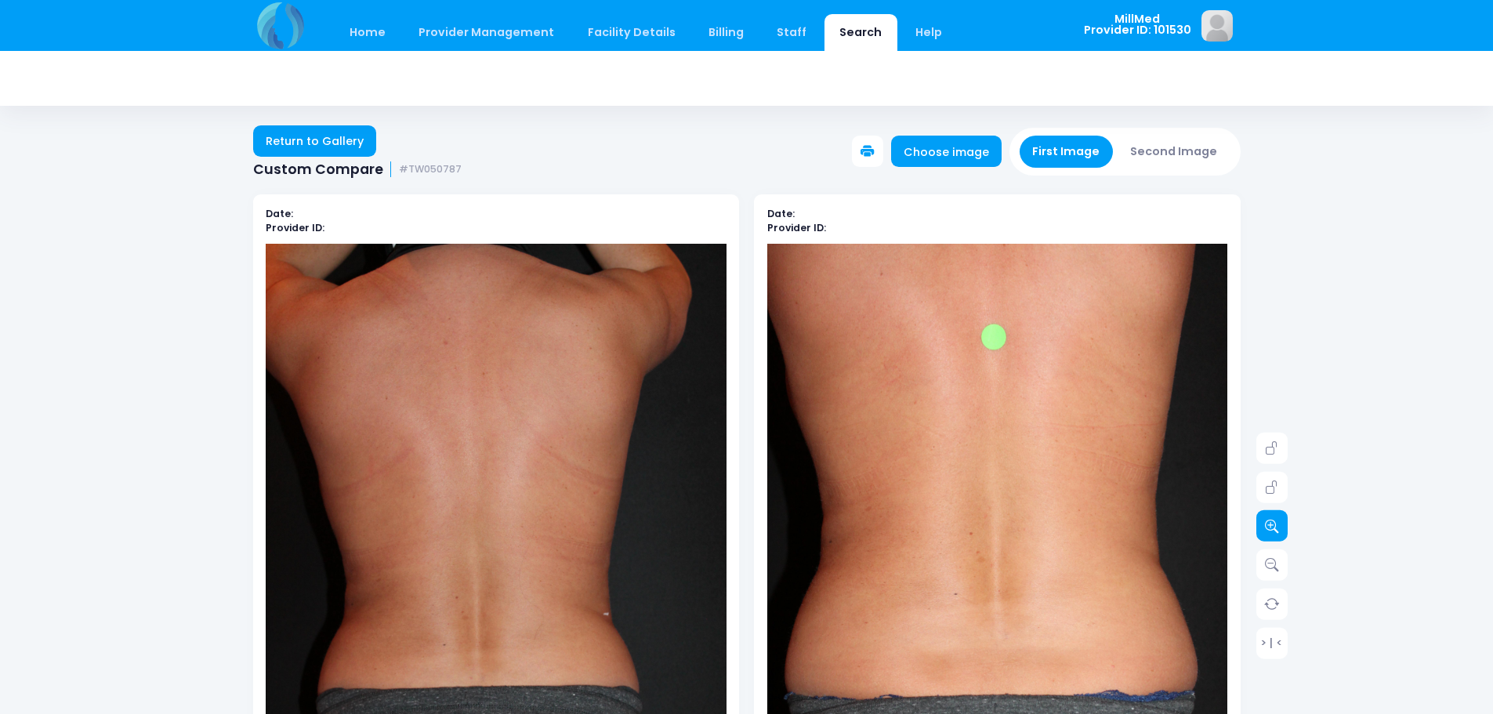
click at [1285, 528] on link at bounding box center [1272, 525] width 31 height 31
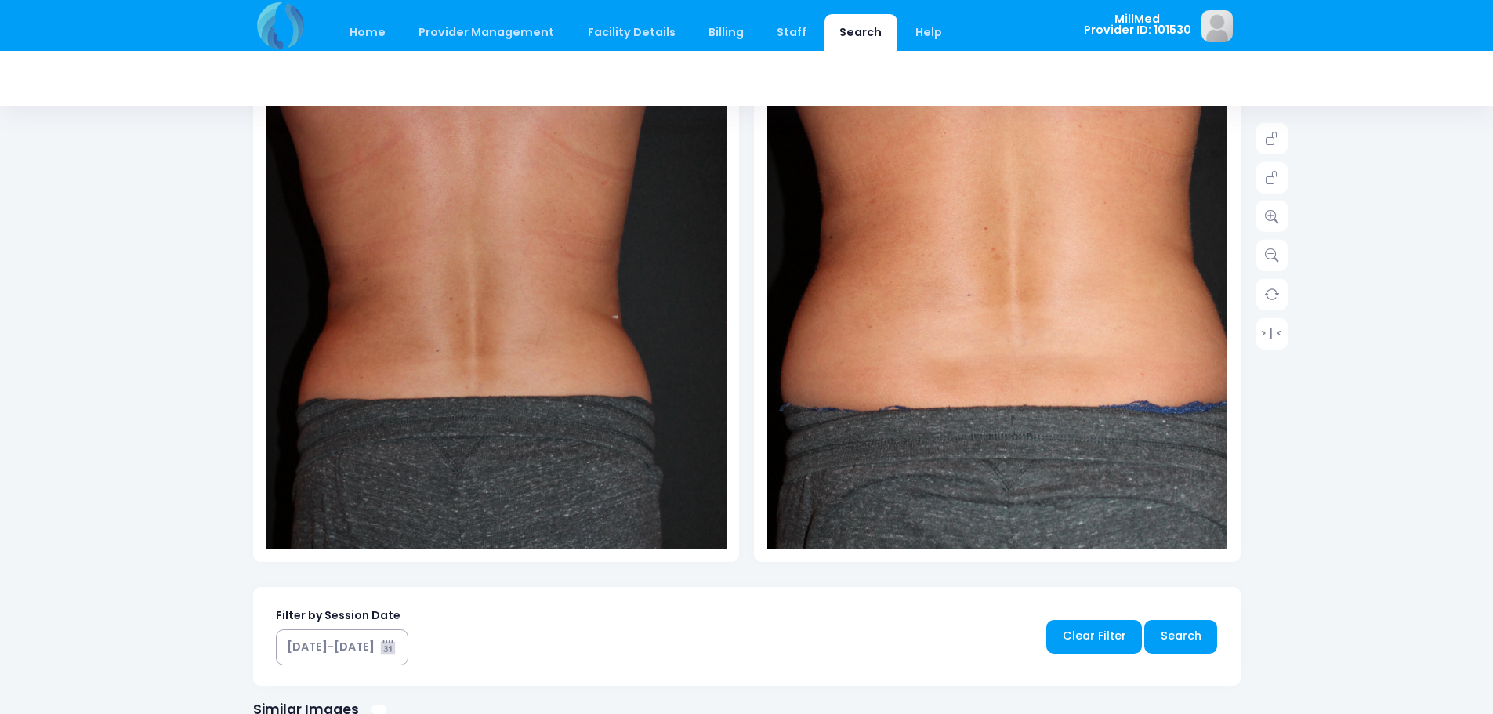
scroll to position [157, 0]
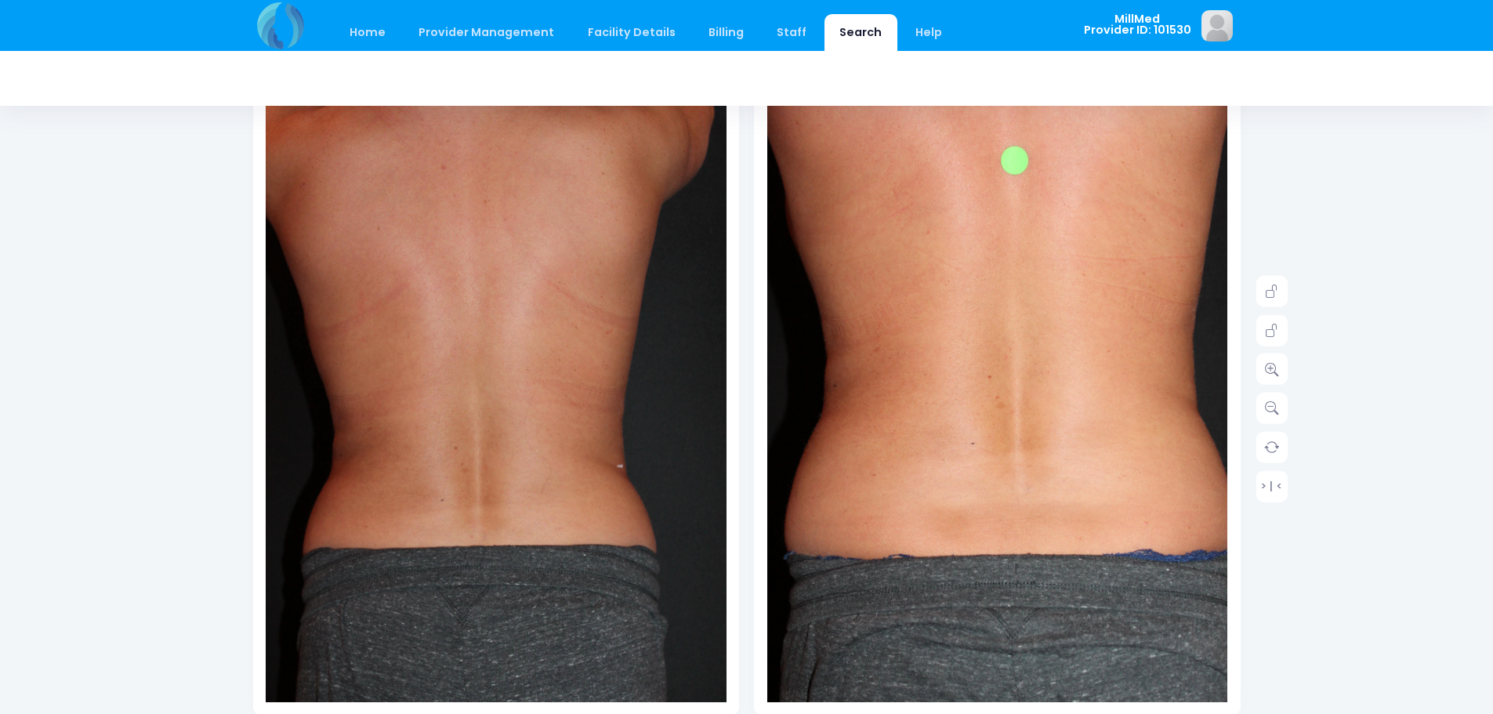
click at [466, 341] on img at bounding box center [498, 438] width 507 height 760
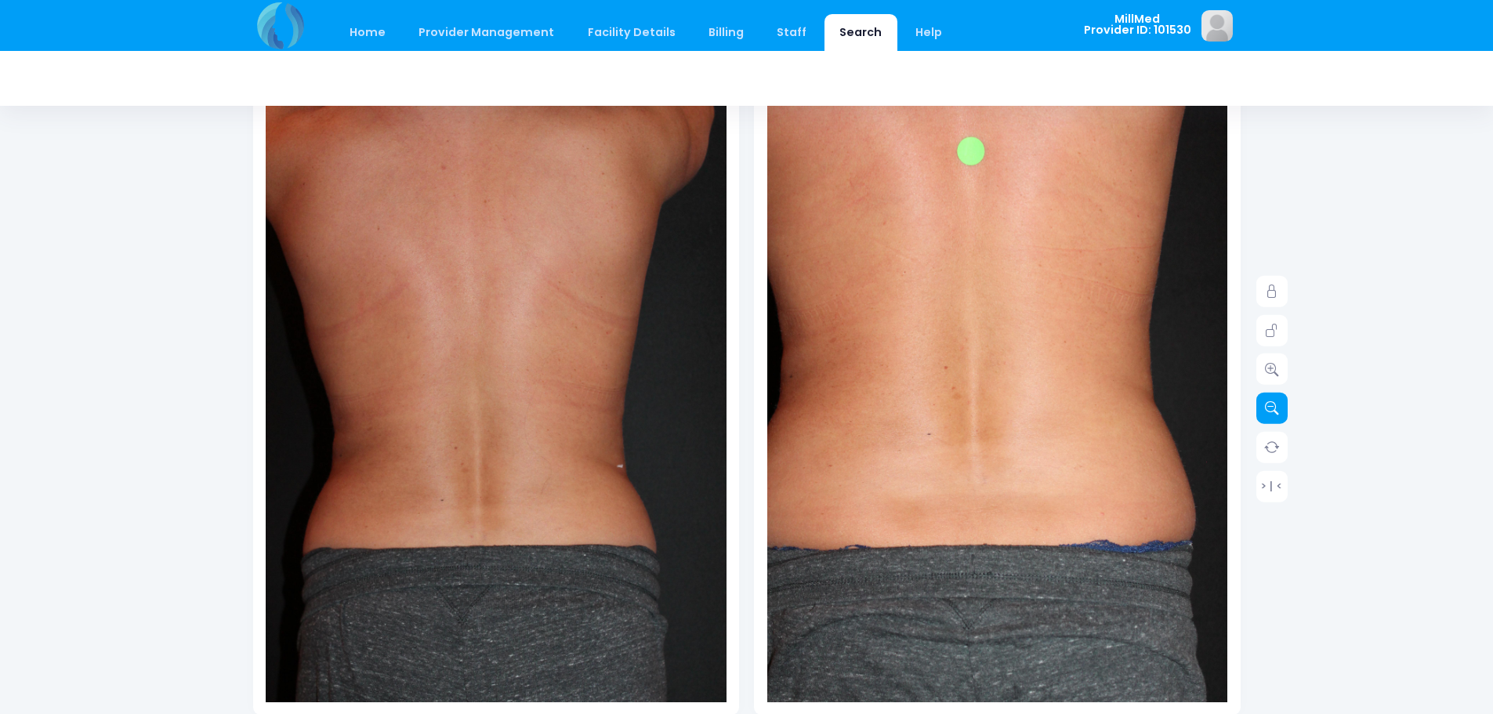
click at [1284, 412] on link at bounding box center [1272, 408] width 31 height 31
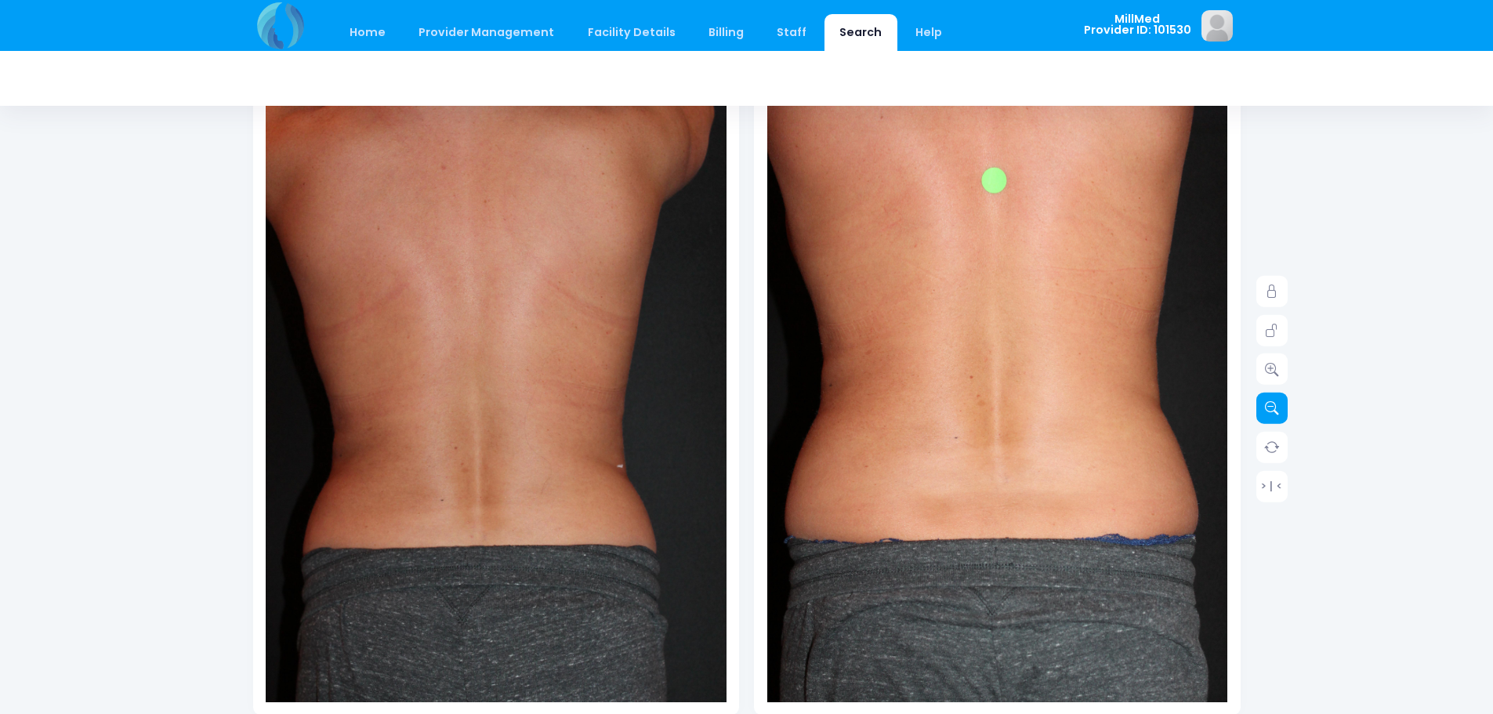
click at [1284, 412] on link at bounding box center [1272, 408] width 31 height 31
click at [449, 358] on img at bounding box center [498, 438] width 507 height 760
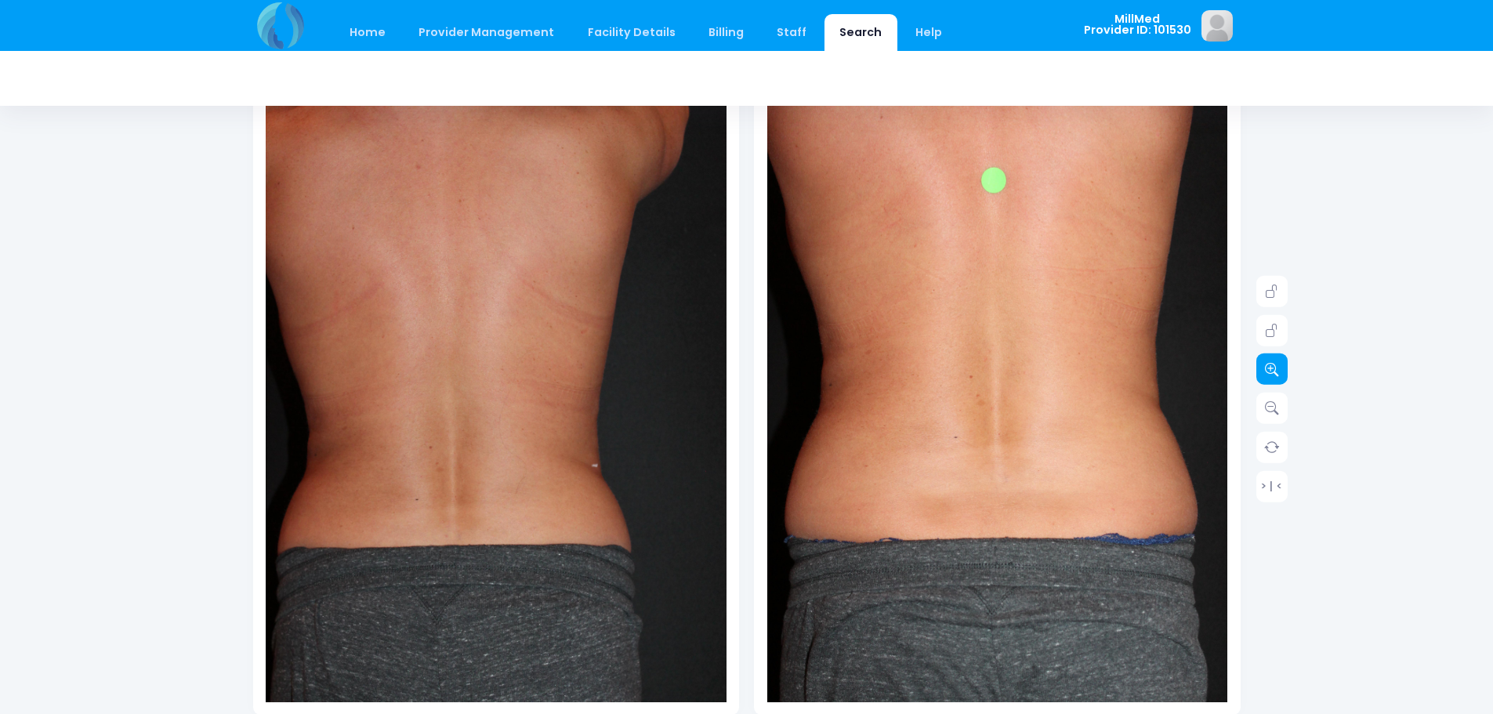
click at [1282, 372] on link at bounding box center [1272, 369] width 31 height 31
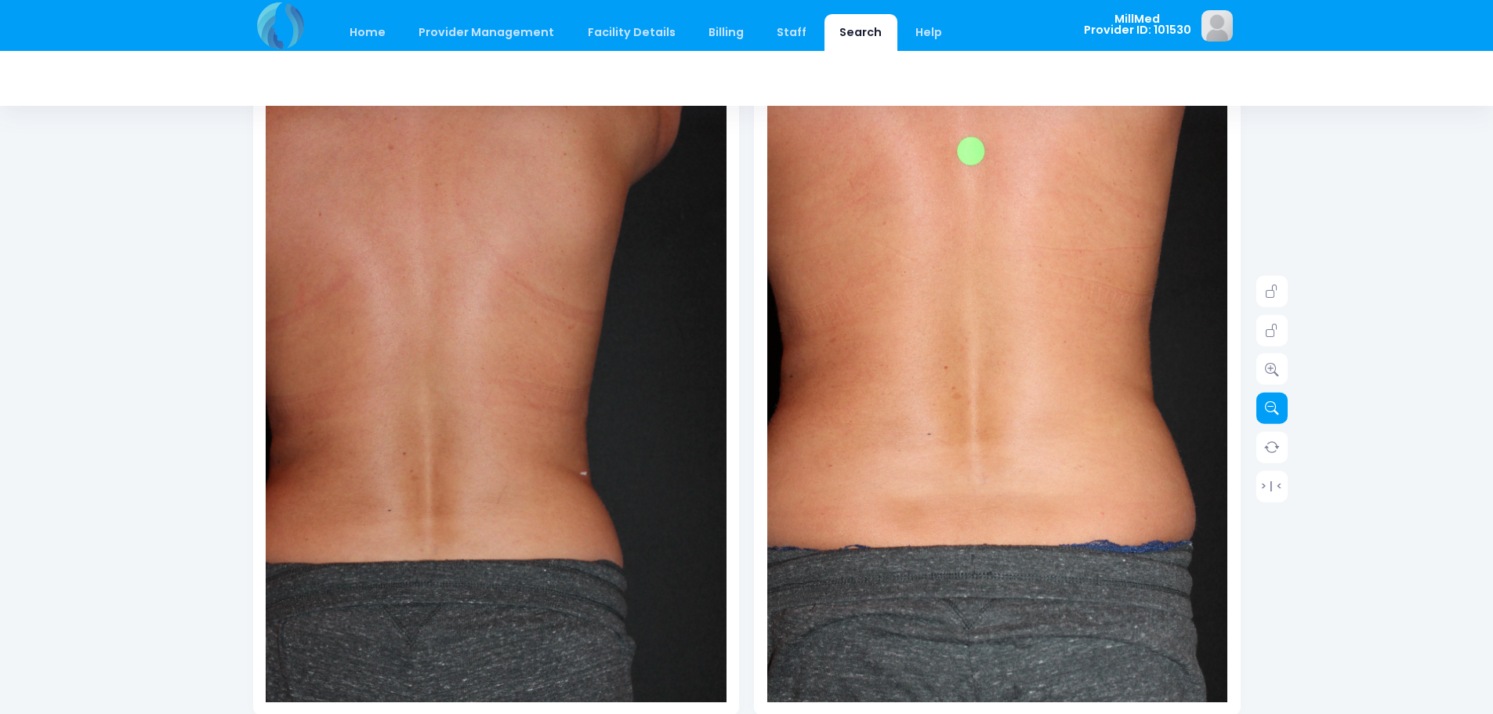
click at [1275, 416] on link at bounding box center [1272, 408] width 31 height 31
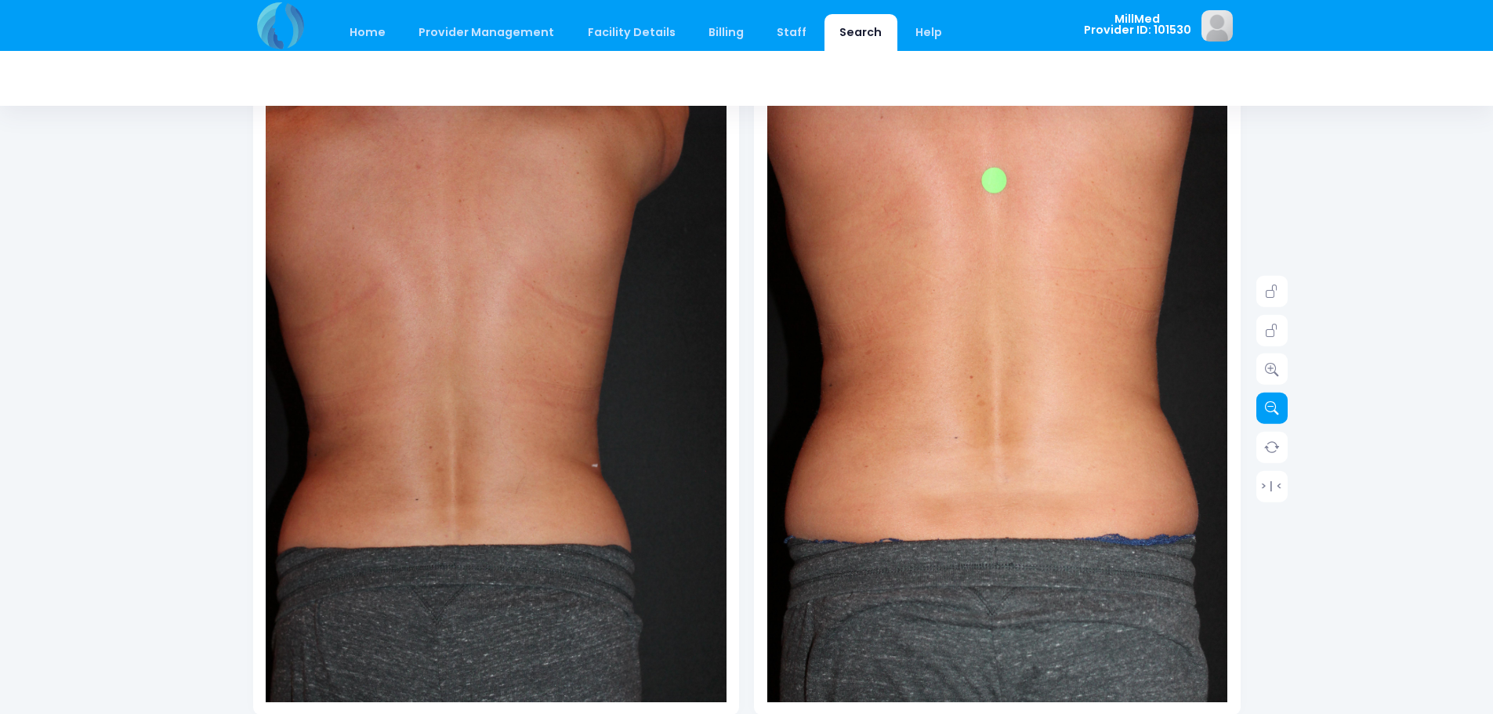
click at [1275, 416] on link at bounding box center [1272, 408] width 31 height 31
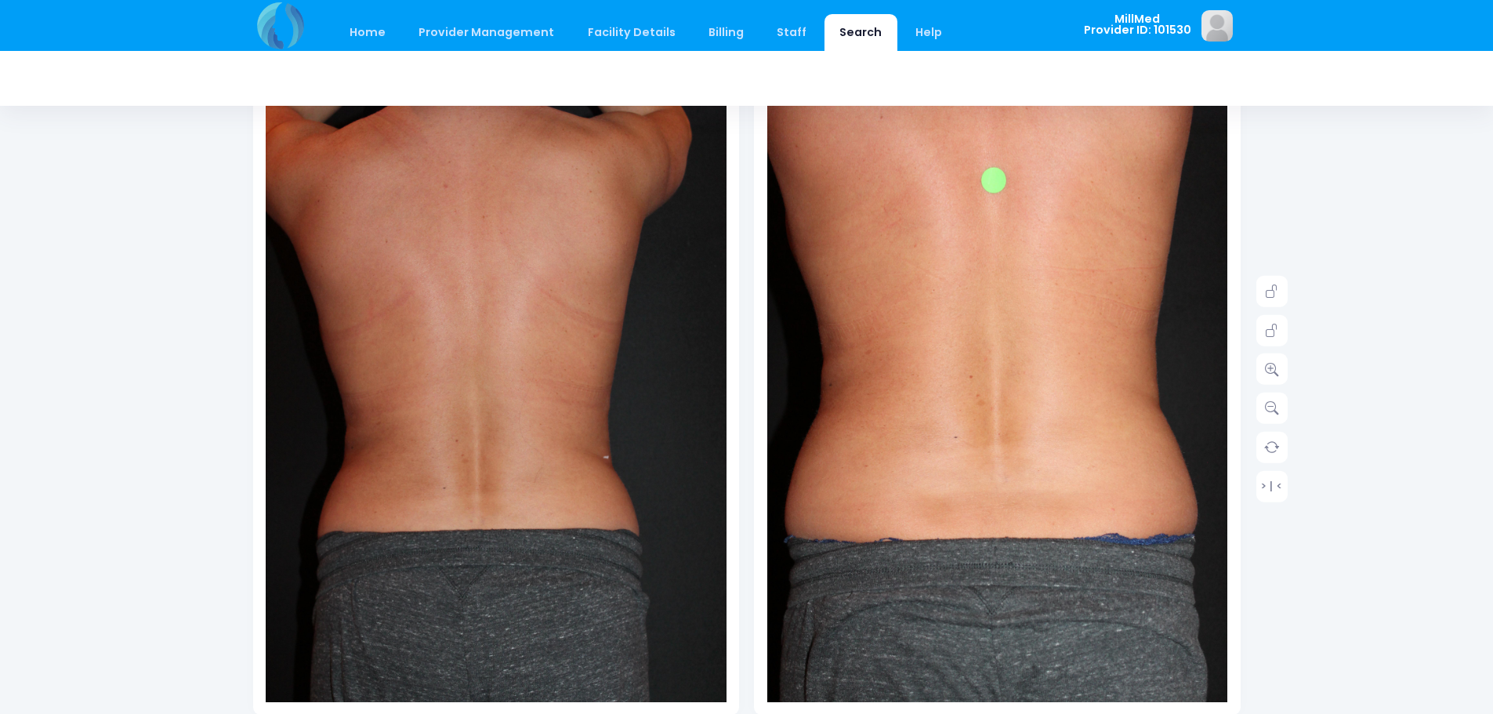
click at [442, 315] on img at bounding box center [496, 432] width 461 height 691
click at [1274, 368] on icon at bounding box center [1272, 369] width 14 height 14
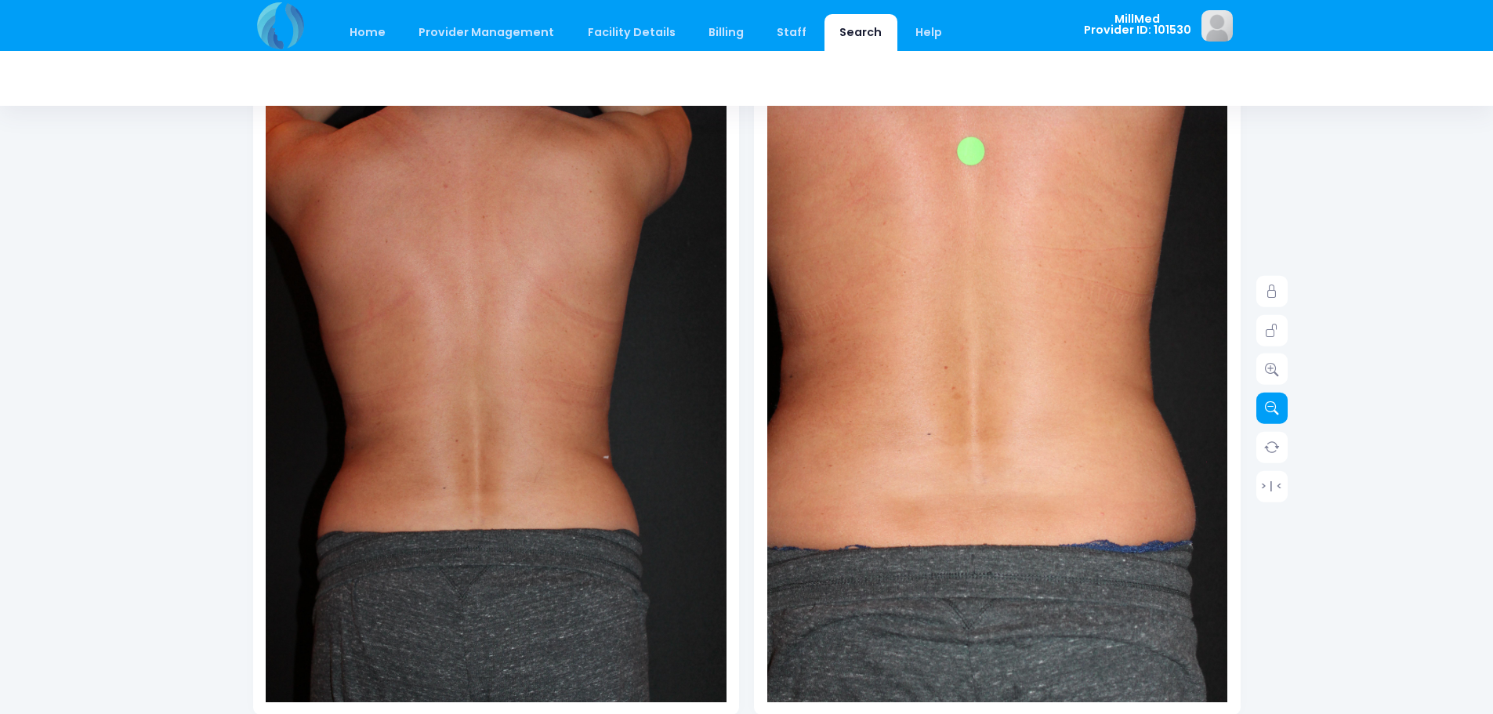
click at [1275, 413] on icon at bounding box center [1272, 408] width 14 height 14
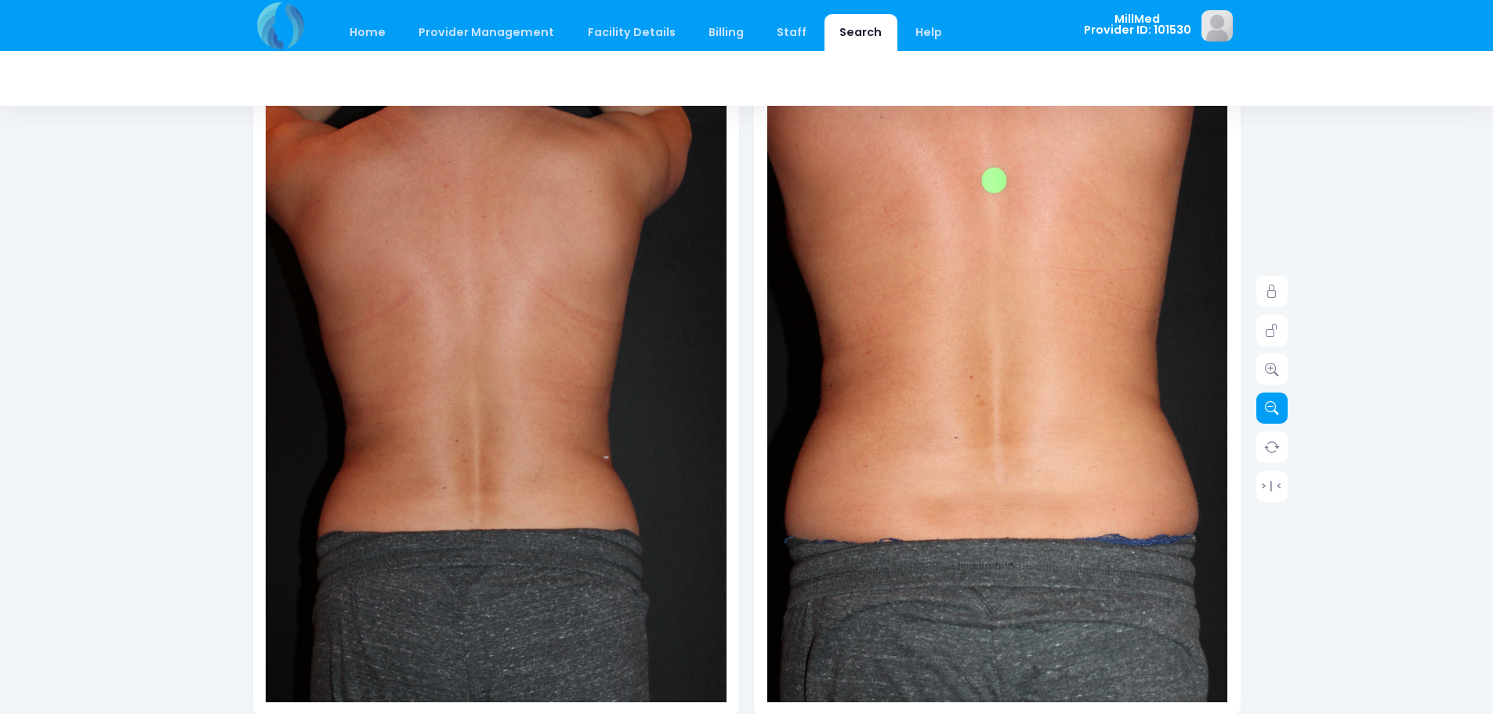
click at [1275, 413] on icon at bounding box center [1272, 408] width 14 height 14
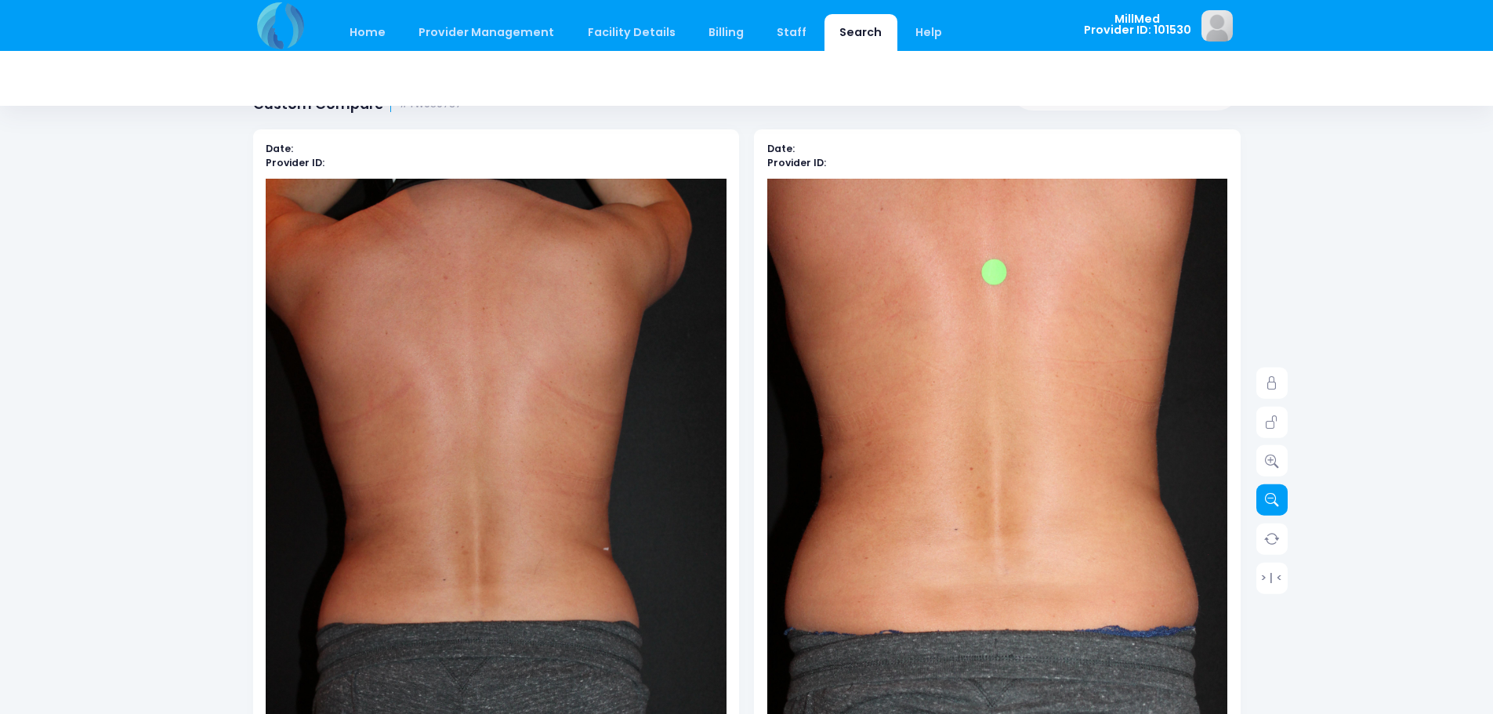
scroll to position [0, 0]
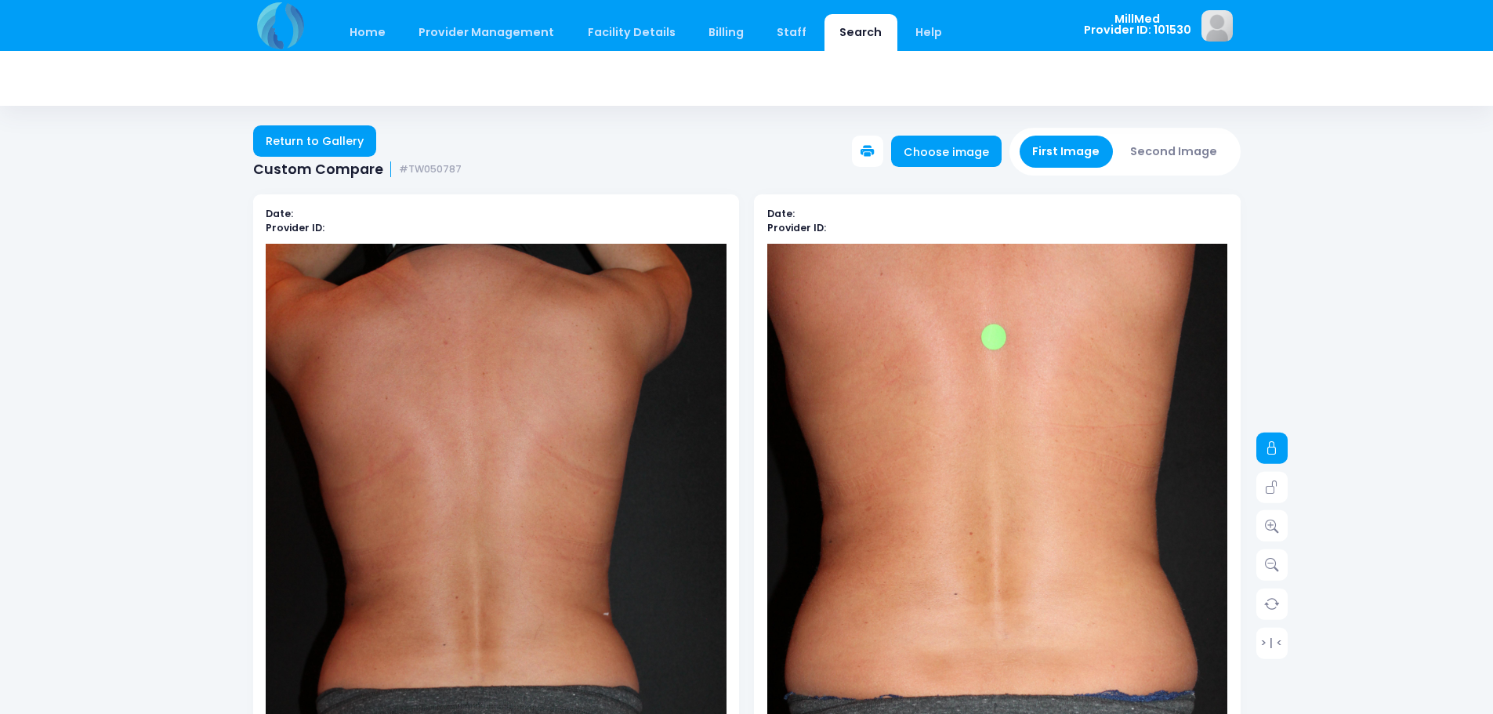
click at [1279, 448] on icon at bounding box center [1272, 448] width 14 height 14
click at [479, 470] on img at bounding box center [496, 589] width 461 height 691
click at [1276, 525] on icon at bounding box center [1272, 526] width 14 height 14
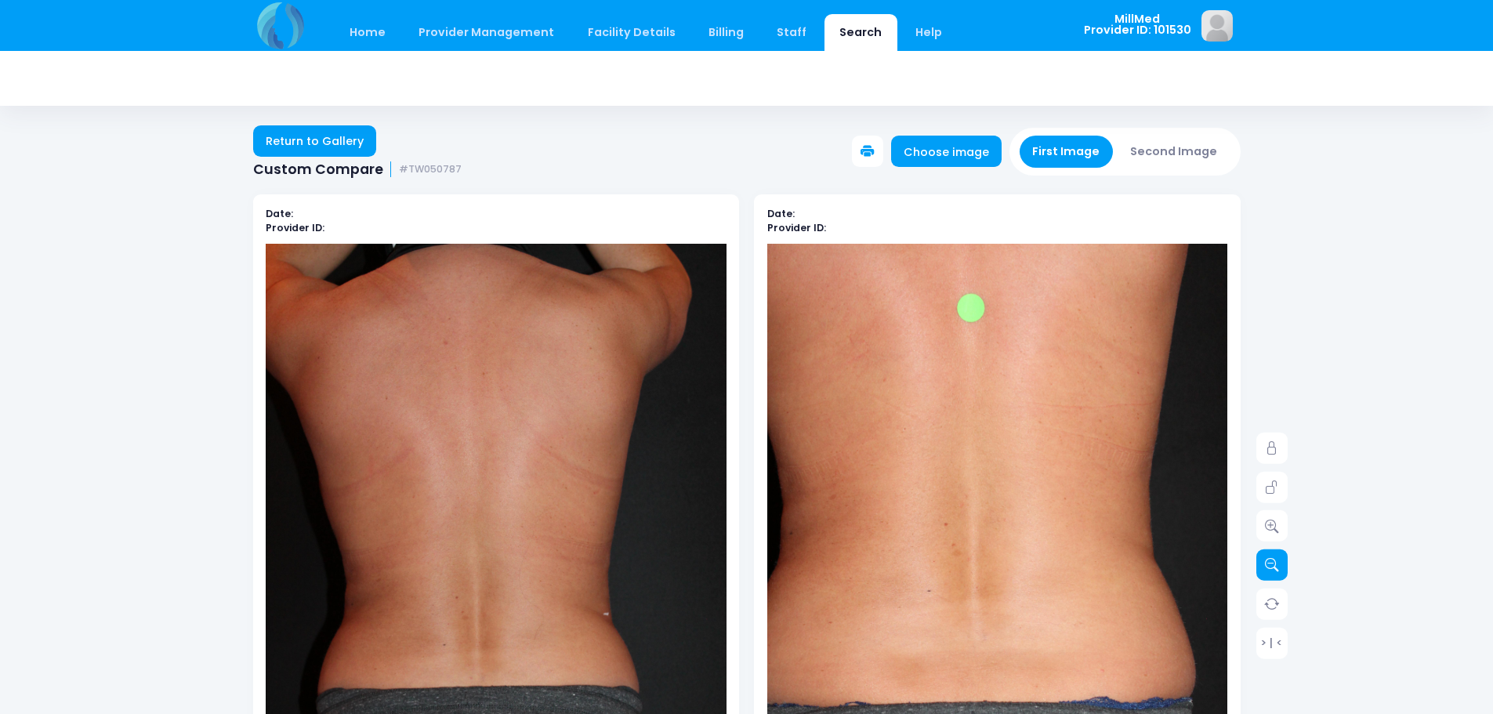
click at [1274, 567] on icon at bounding box center [1272, 565] width 14 height 14
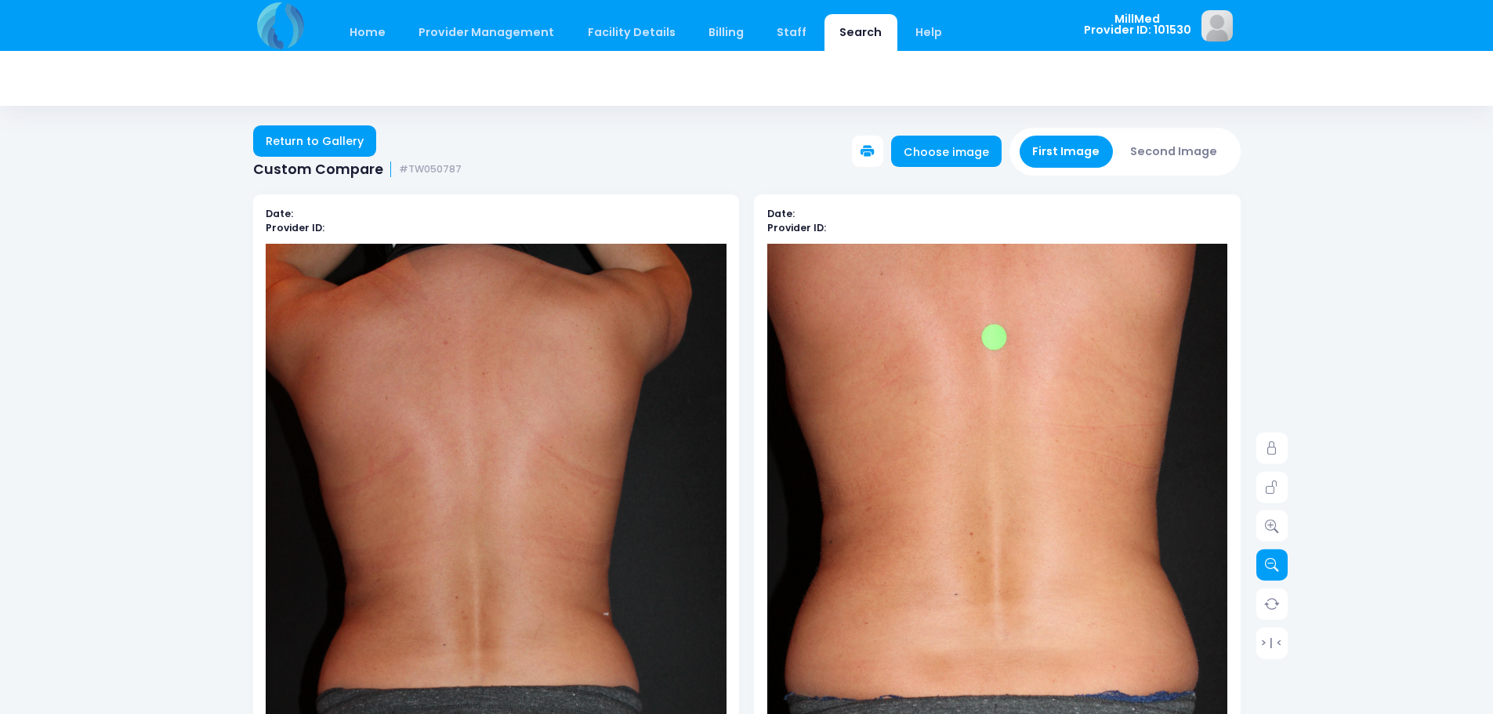
click at [1274, 567] on icon at bounding box center [1272, 565] width 14 height 14
click at [1181, 157] on button "Second Image" at bounding box center [1174, 152] width 113 height 32
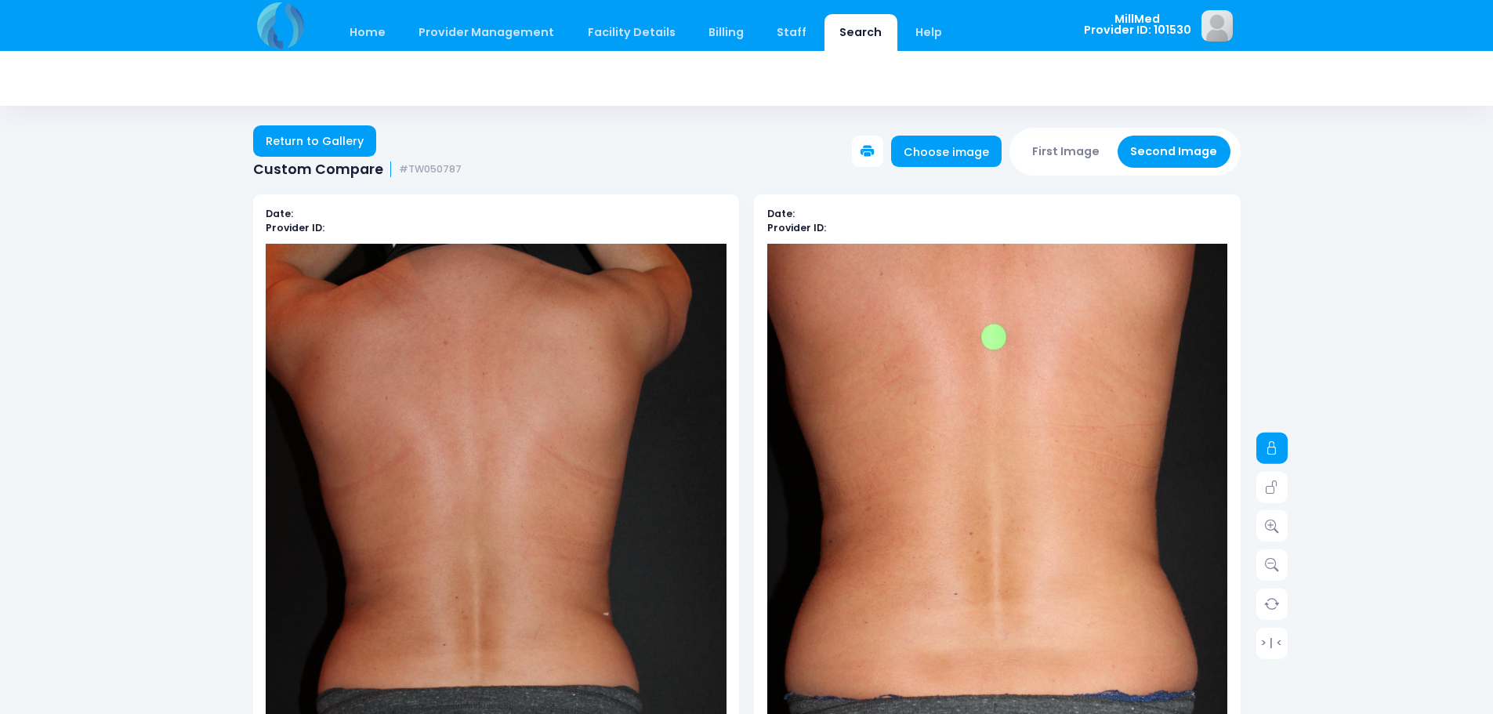
click at [1286, 448] on link at bounding box center [1272, 448] width 31 height 31
click at [1272, 446] on icon at bounding box center [1272, 448] width 14 height 14
click at [1262, 528] on link at bounding box center [1272, 525] width 31 height 31
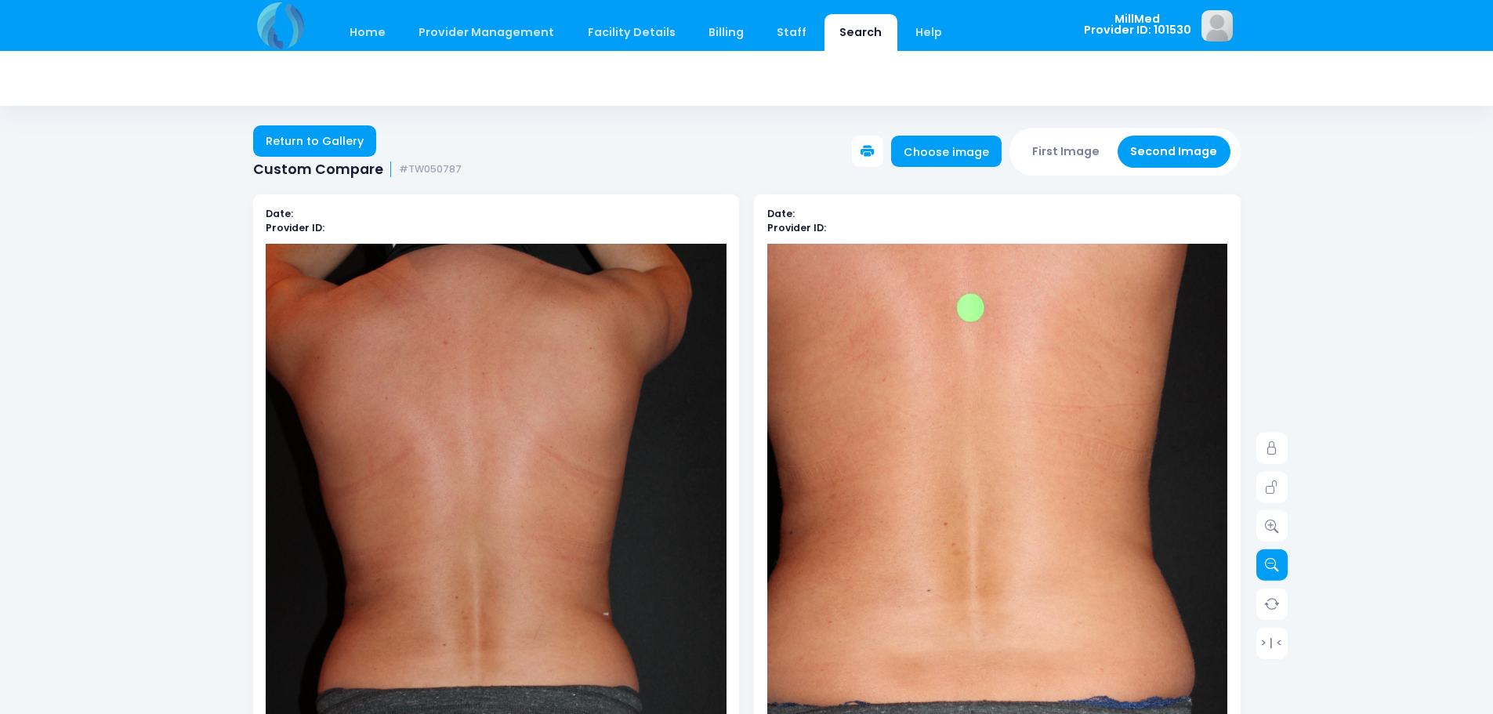
click at [1269, 558] on icon at bounding box center [1272, 565] width 14 height 14
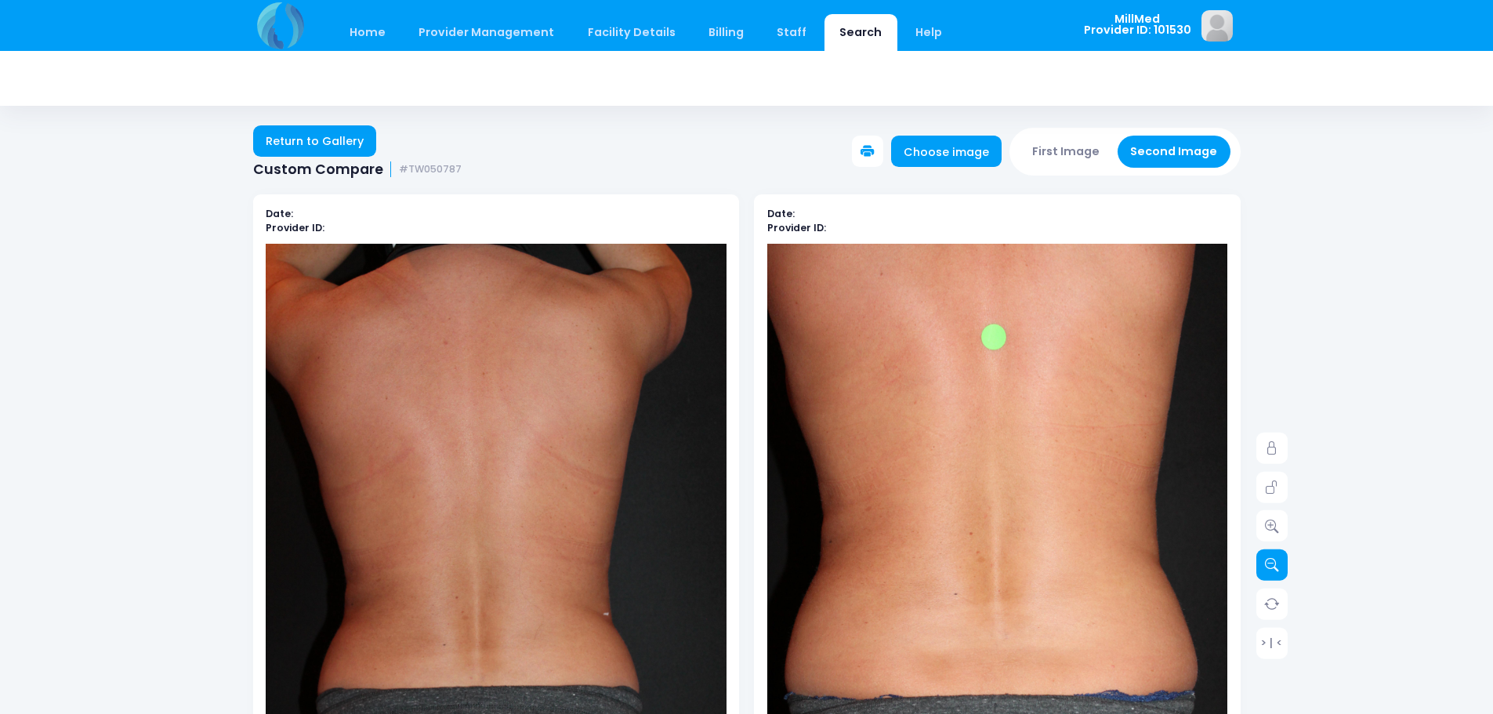
click at [1269, 558] on icon at bounding box center [1272, 565] width 14 height 14
click at [372, 469] on div at bounding box center [496, 551] width 461 height 615
click at [466, 463] on div at bounding box center [496, 551] width 461 height 615
click at [1075, 161] on button "First Image" at bounding box center [1066, 152] width 93 height 32
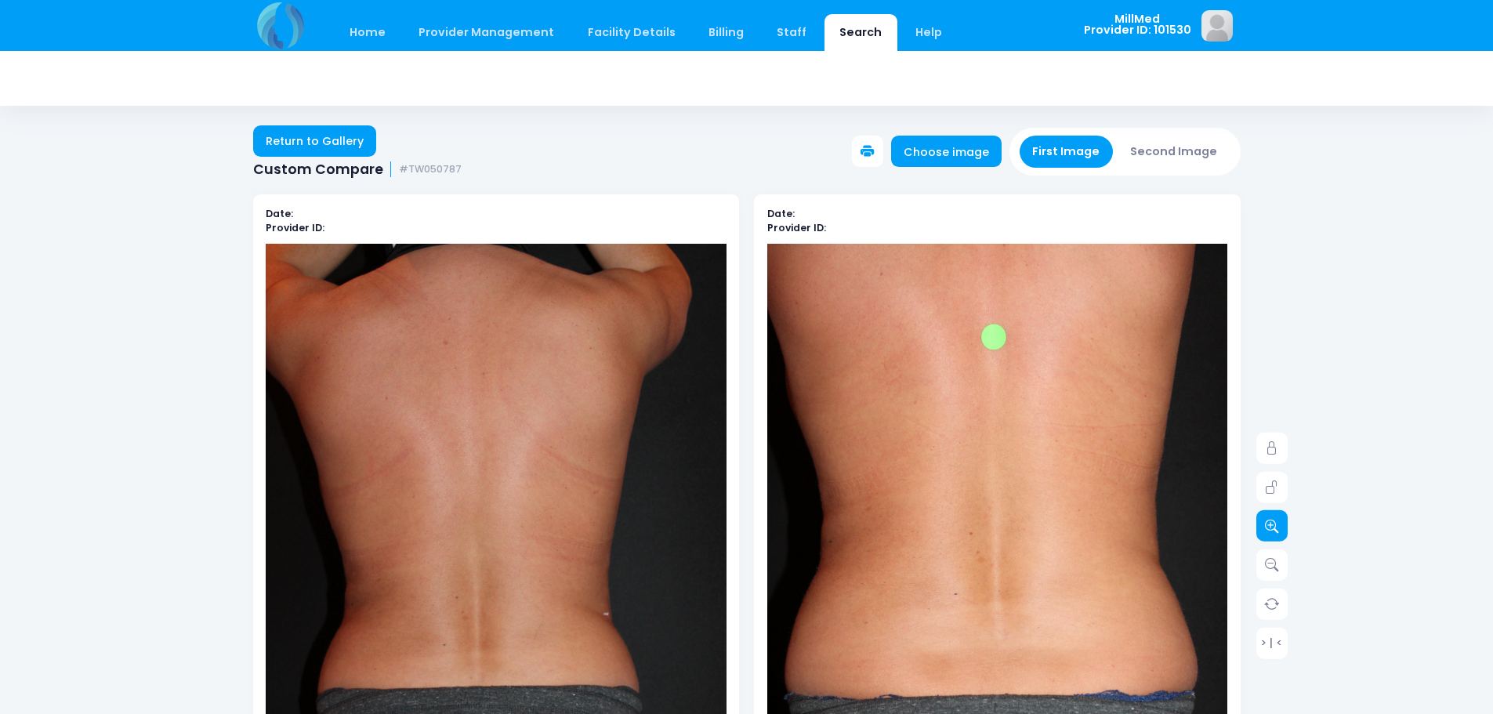
click at [1276, 524] on icon at bounding box center [1272, 526] width 14 height 14
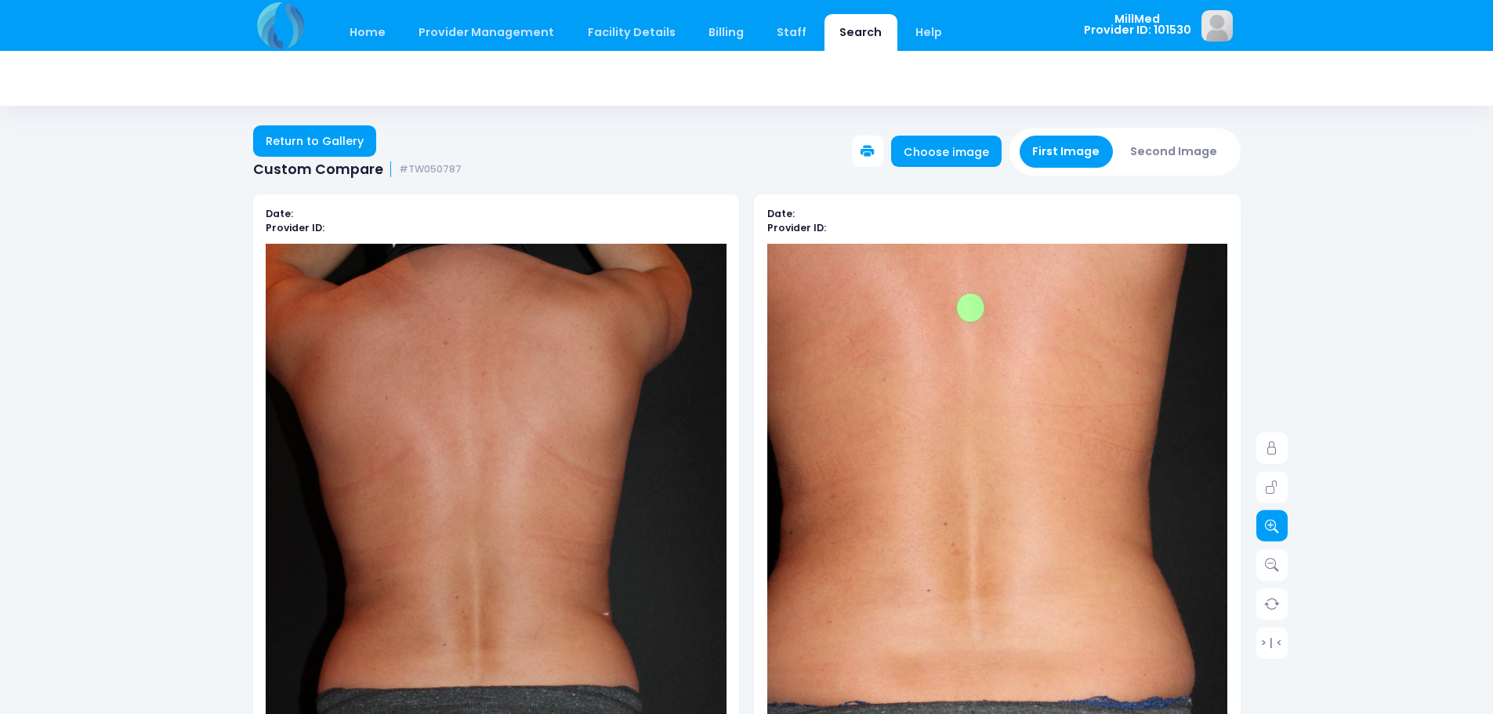
click at [1276, 525] on icon at bounding box center [1272, 526] width 14 height 14
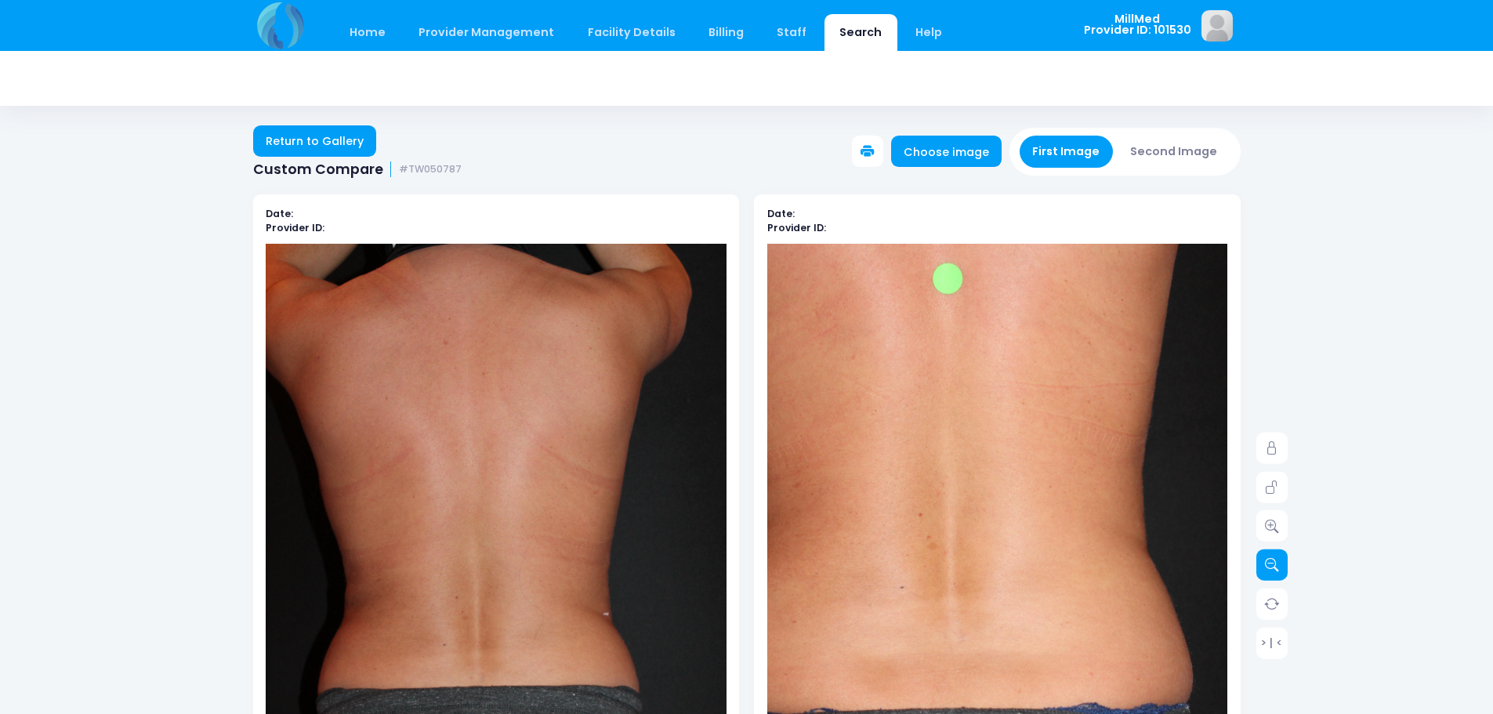
click at [1276, 569] on icon at bounding box center [1272, 565] width 14 height 14
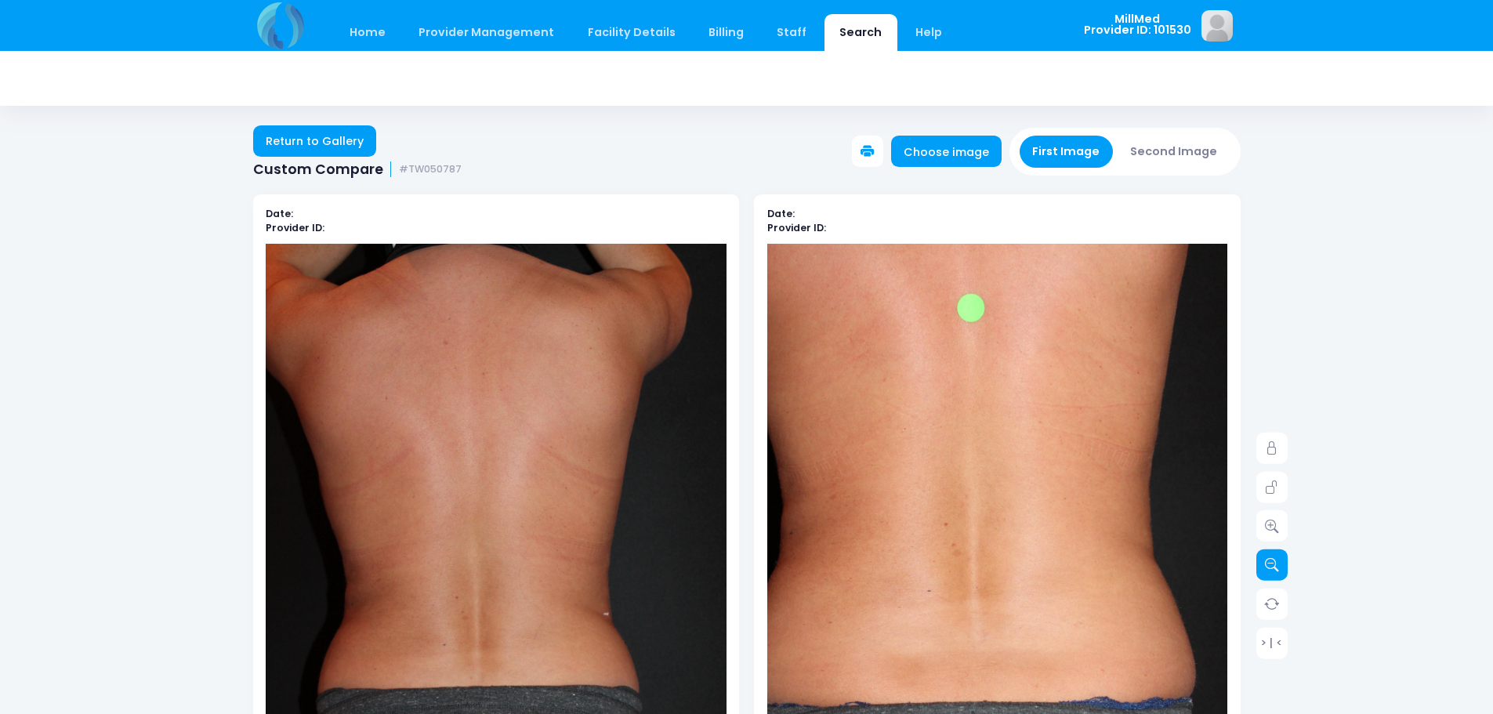
click at [1276, 569] on icon at bounding box center [1272, 565] width 14 height 14
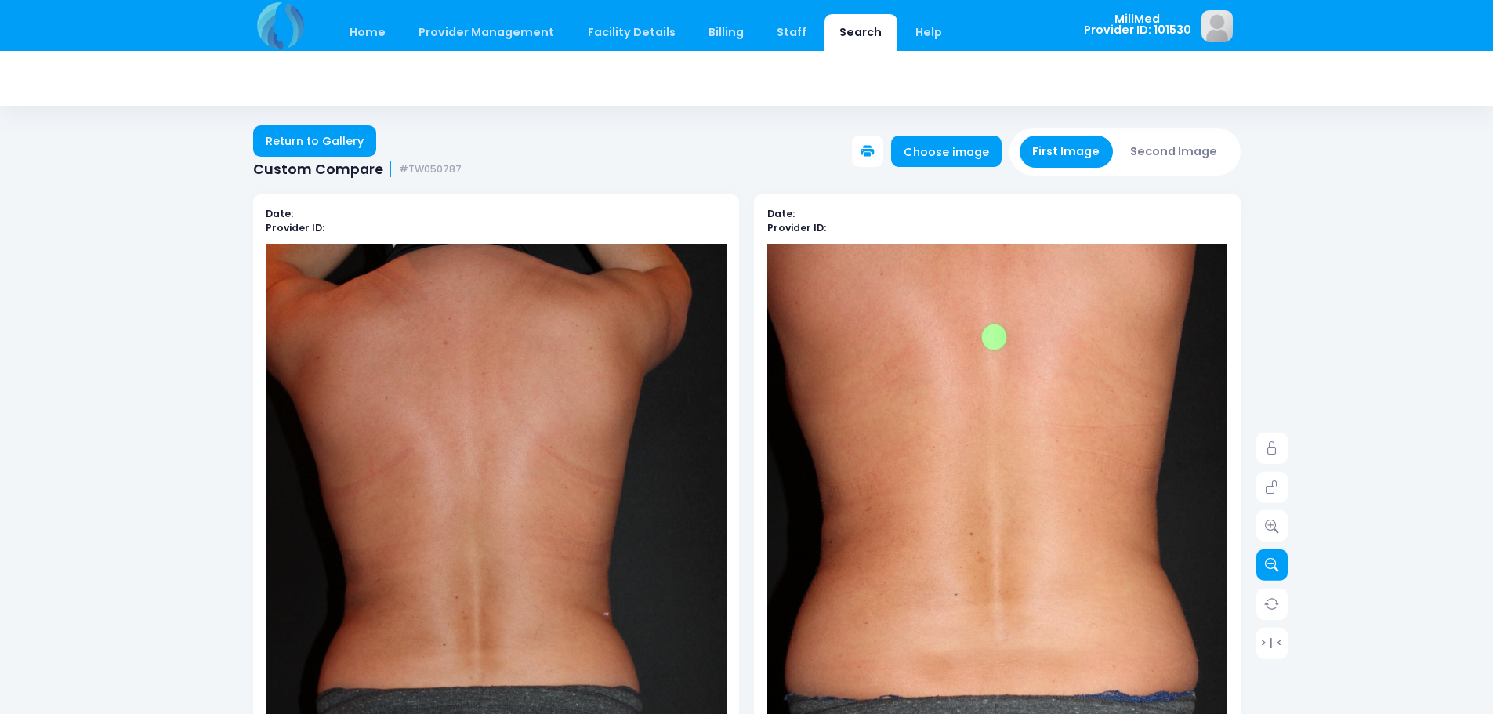
click at [1276, 569] on icon at bounding box center [1272, 565] width 14 height 14
click at [1276, 570] on icon at bounding box center [1272, 565] width 14 height 14
click at [460, 431] on div at bounding box center [496, 551] width 461 height 615
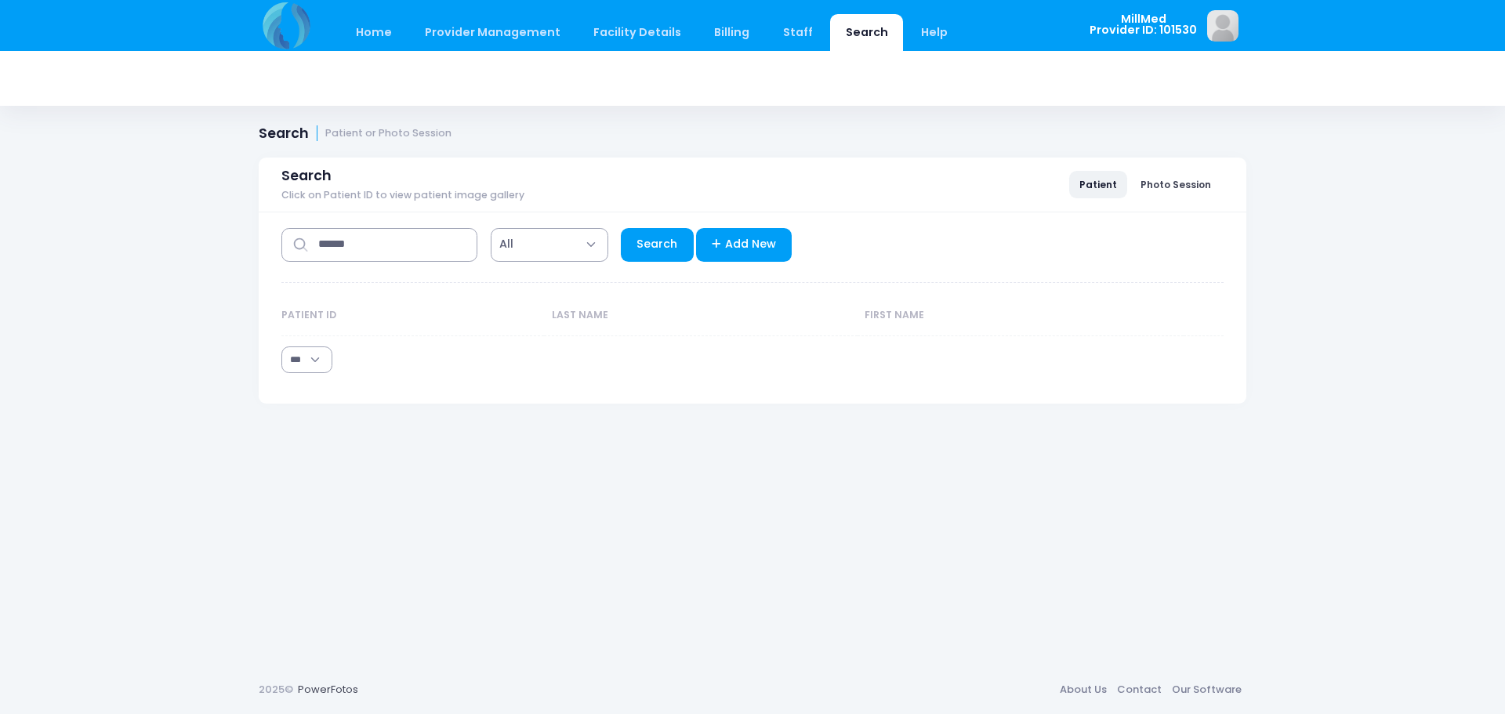
select select "***"
click at [648, 239] on link "Search" at bounding box center [657, 245] width 73 height 34
select select "***"
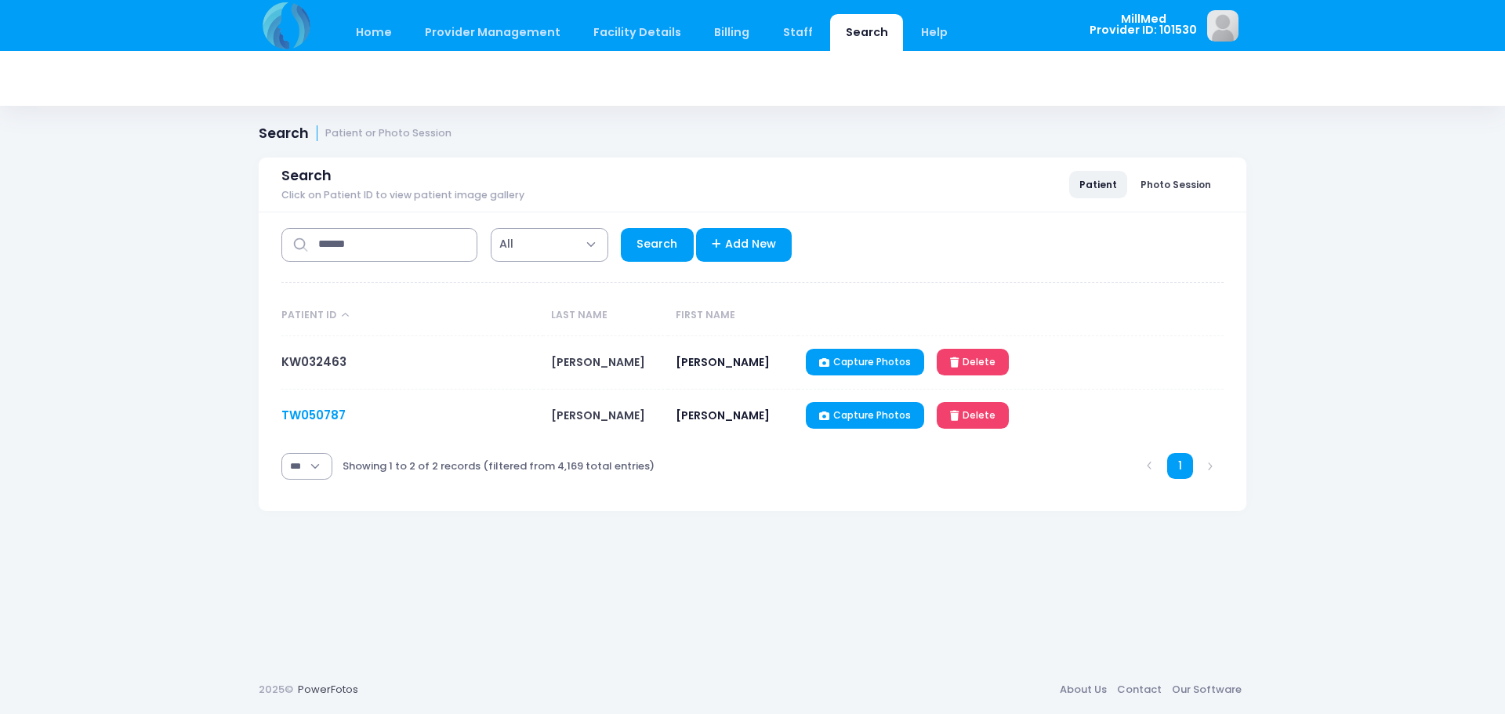
click at [310, 413] on link "TW050787" at bounding box center [313, 415] width 64 height 16
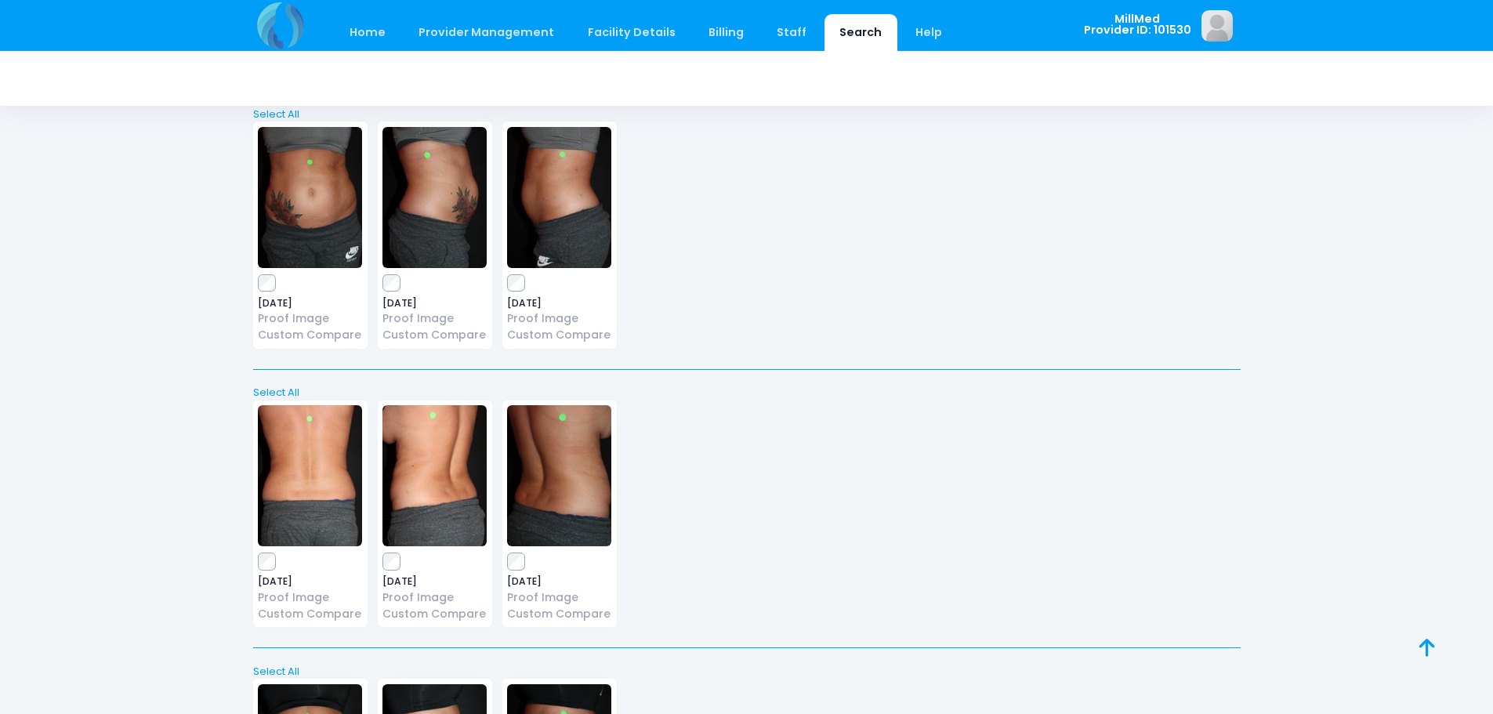
scroll to position [1176, 0]
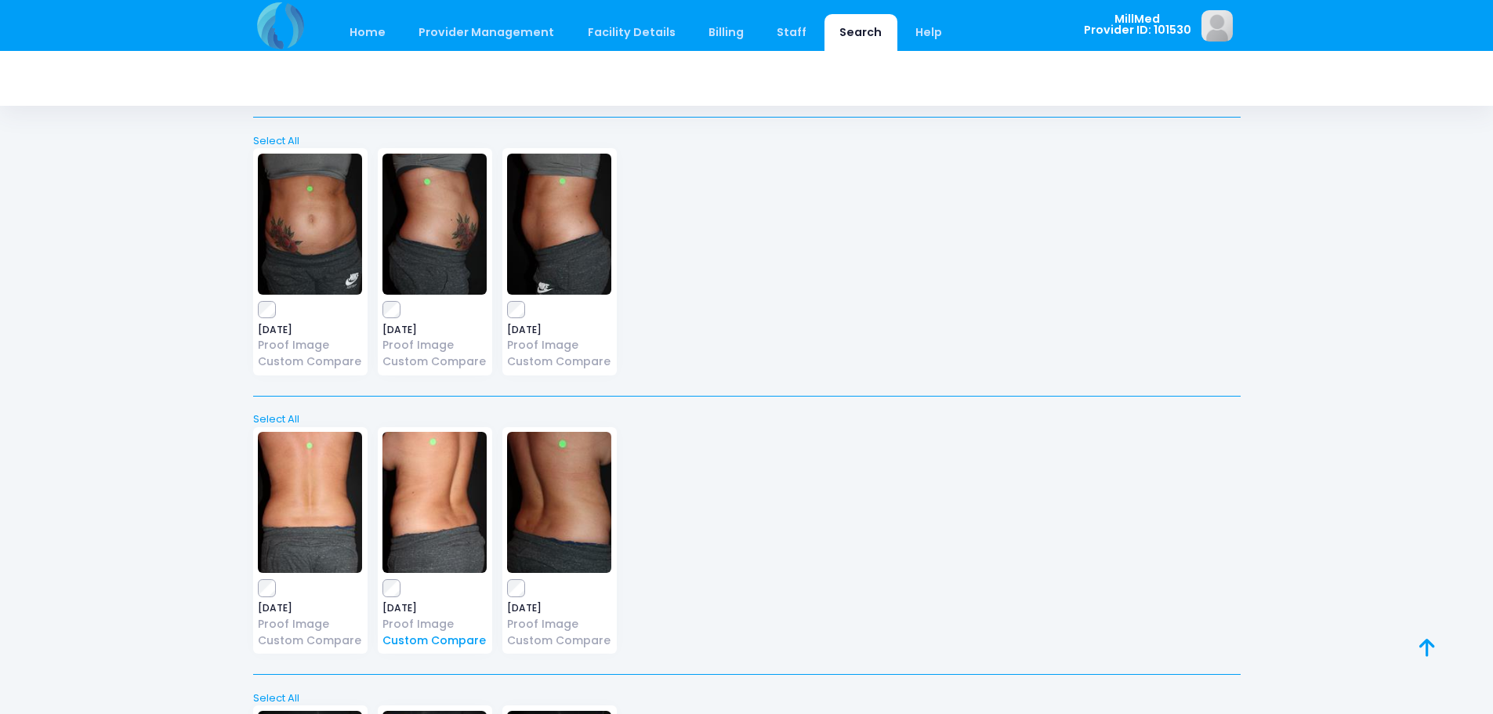
click at [441, 642] on link "Custom Compare" at bounding box center [435, 641] width 104 height 16
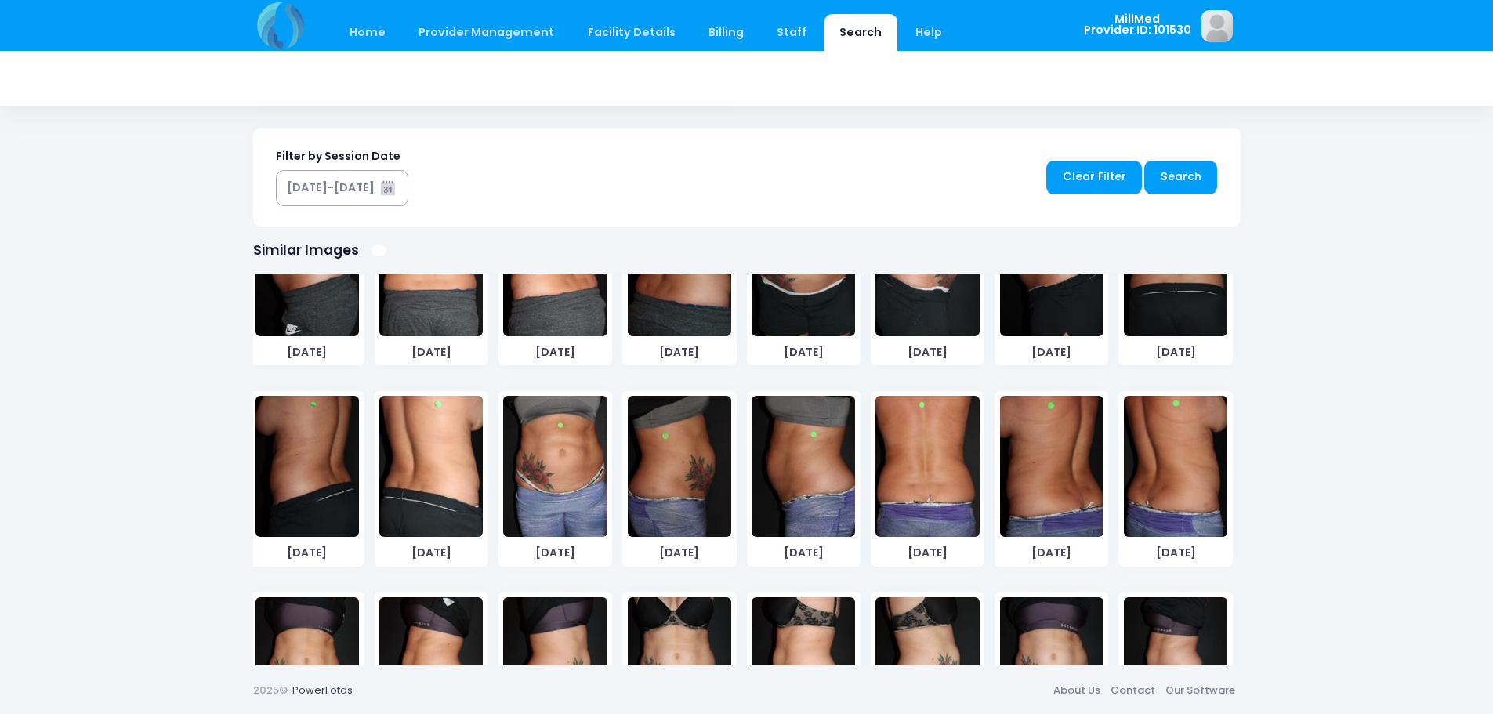
scroll to position [706, 0]
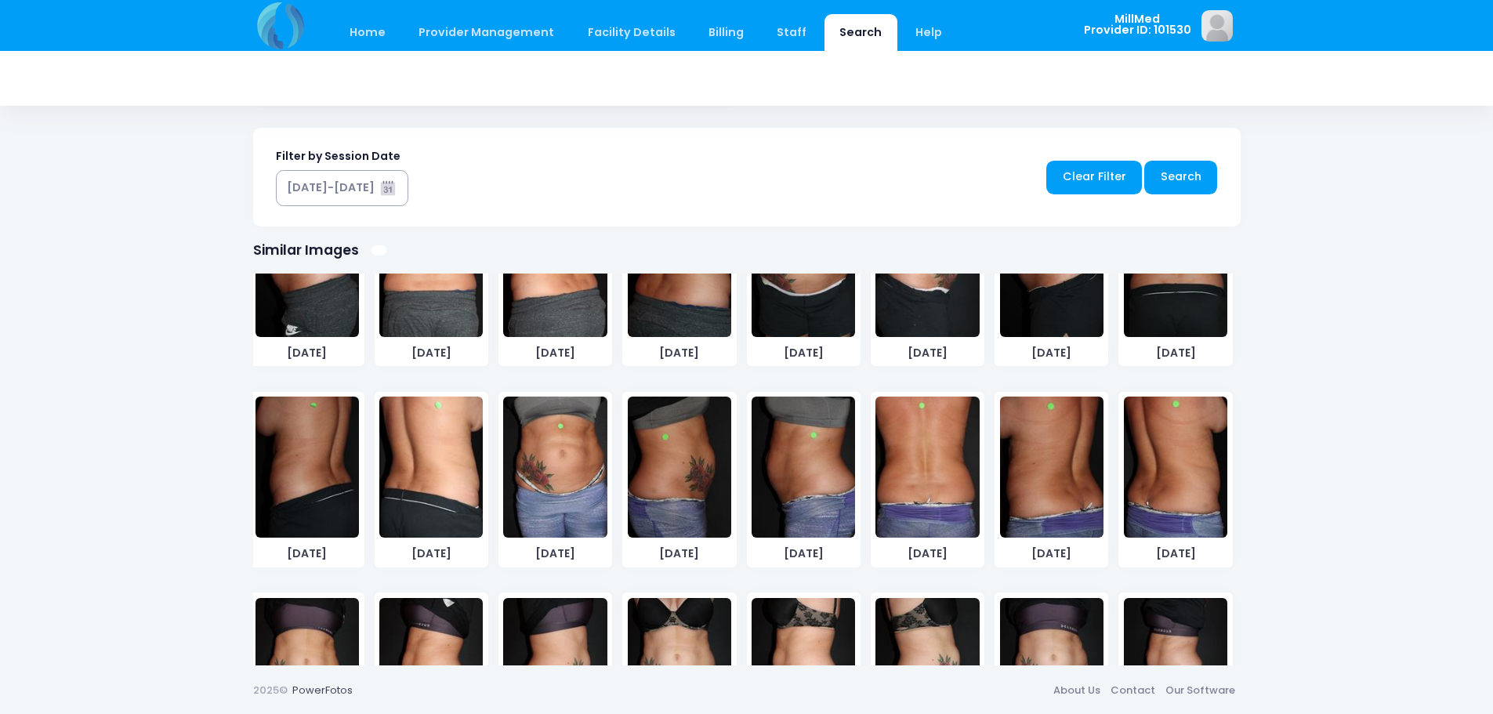
click at [1030, 449] on img at bounding box center [1051, 467] width 103 height 141
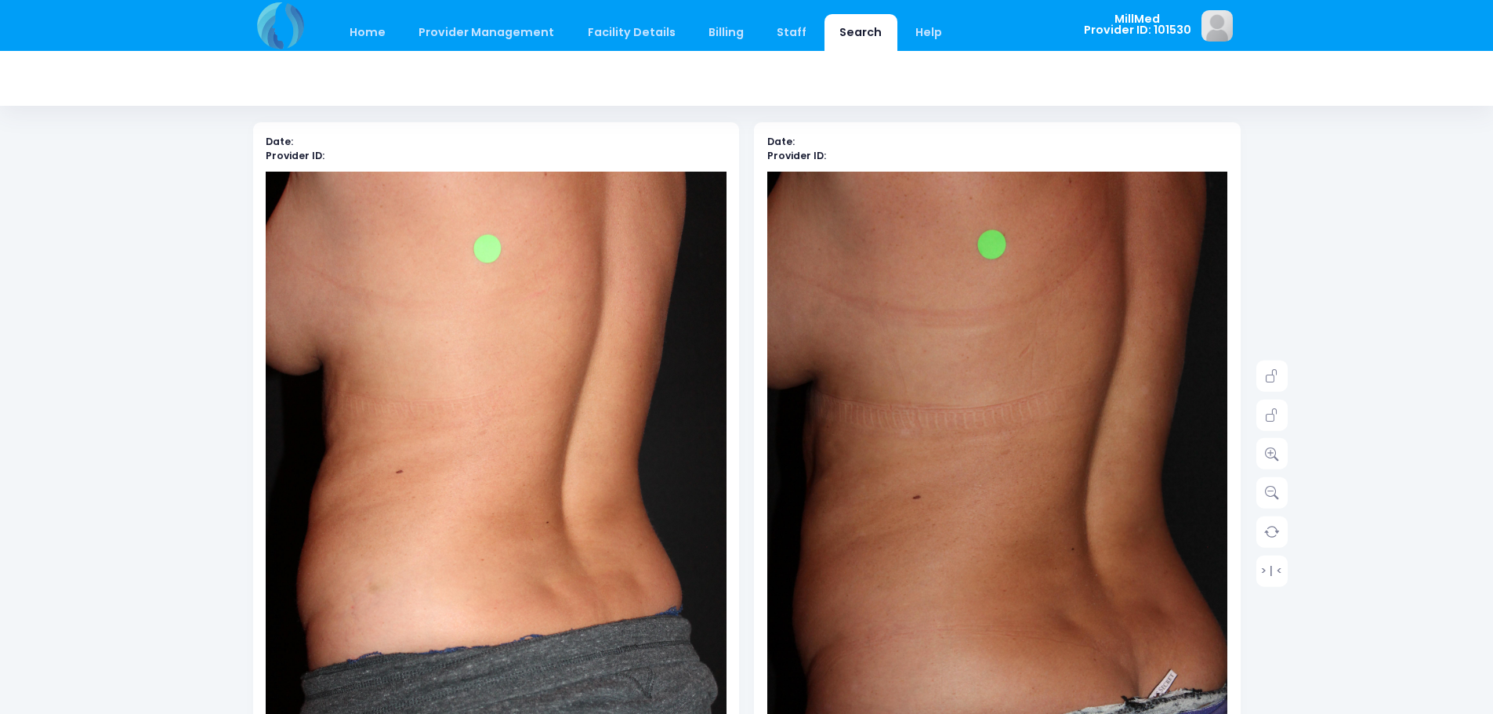
scroll to position [71, 0]
